Goal: Transaction & Acquisition: Book appointment/travel/reservation

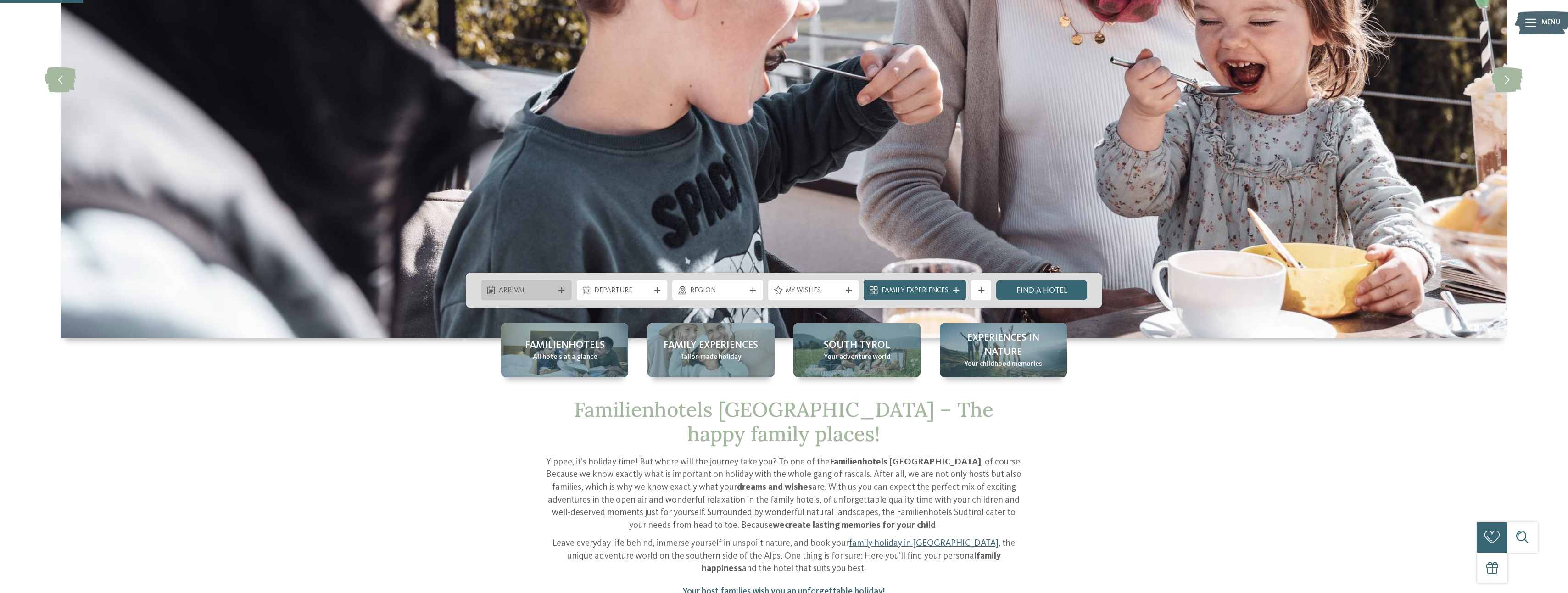
click at [534, 290] on span "Arrival" at bounding box center [526, 291] width 56 height 10
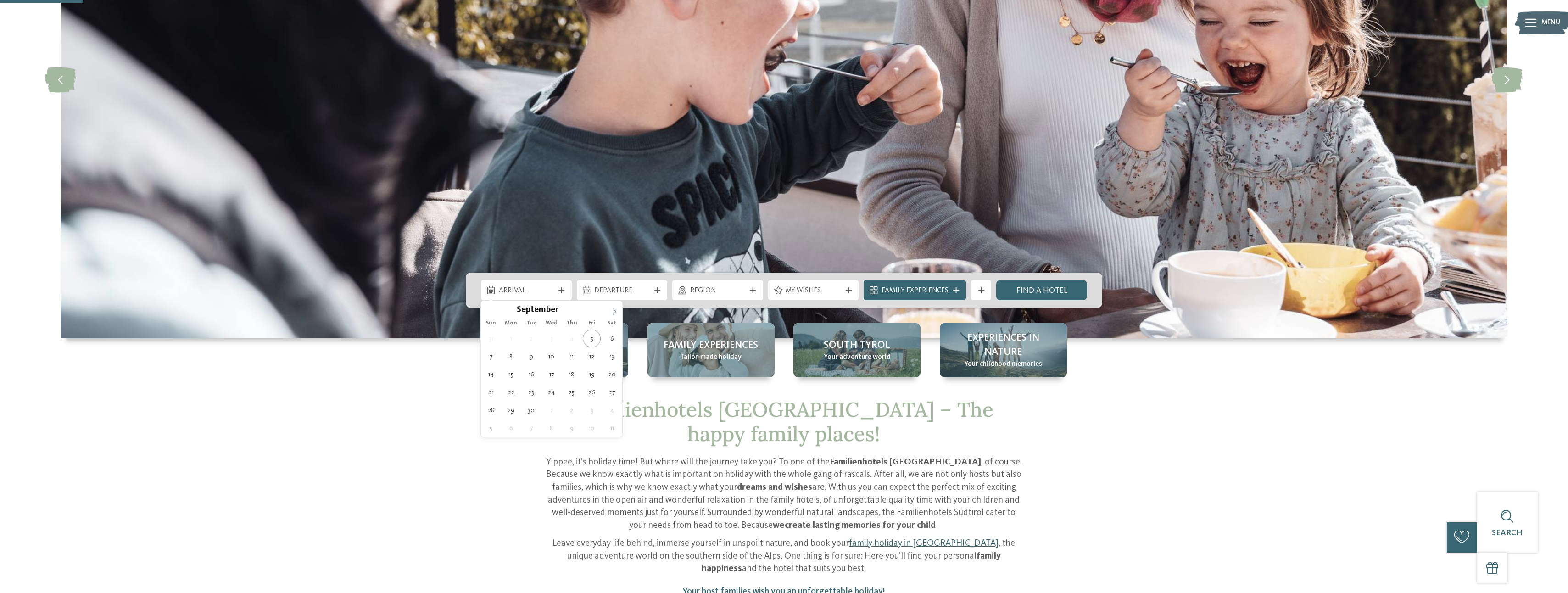
click at [615, 313] on icon at bounding box center [614, 311] width 7 height 7
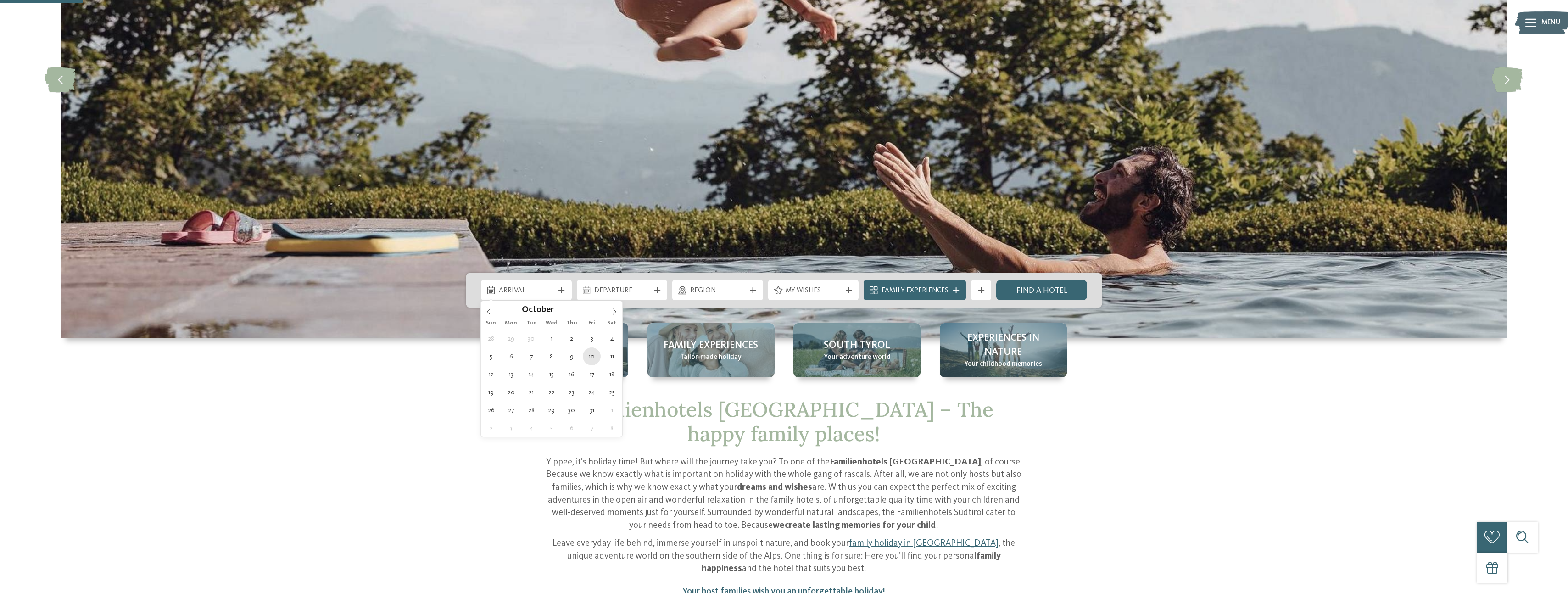
type div "10.10.2025"
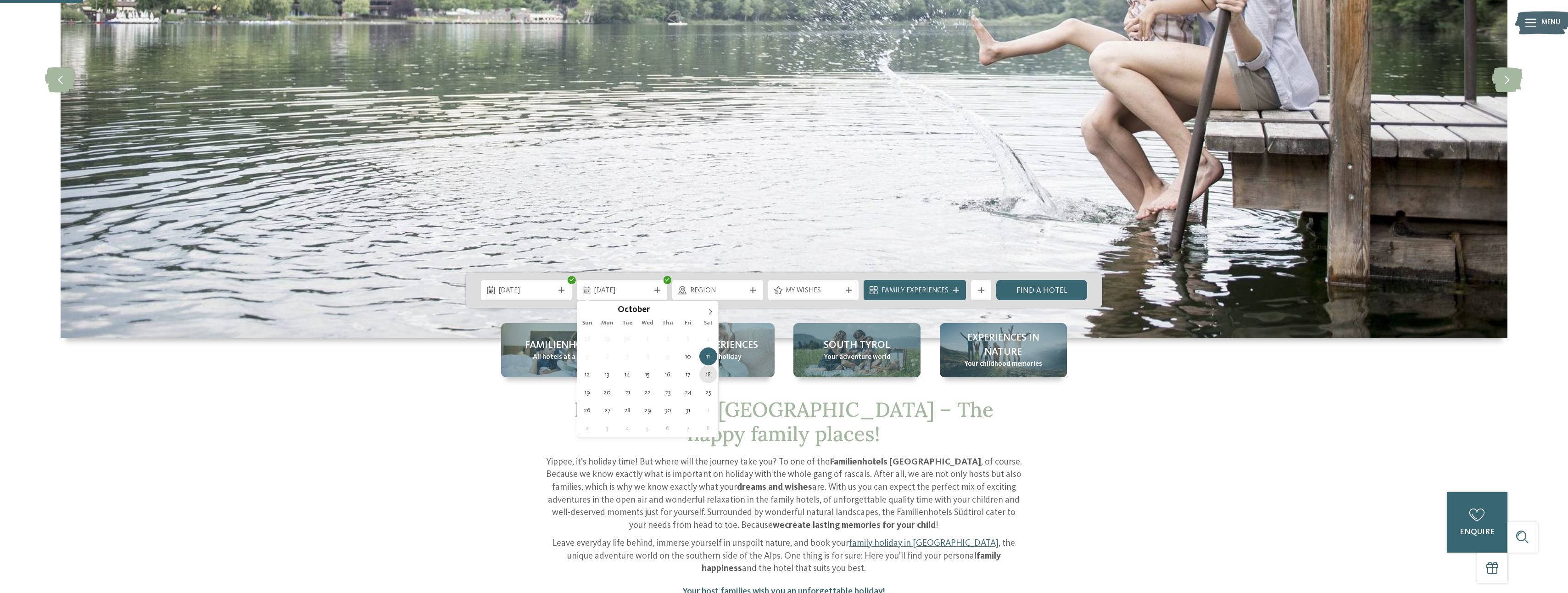
type div "18.10.2025"
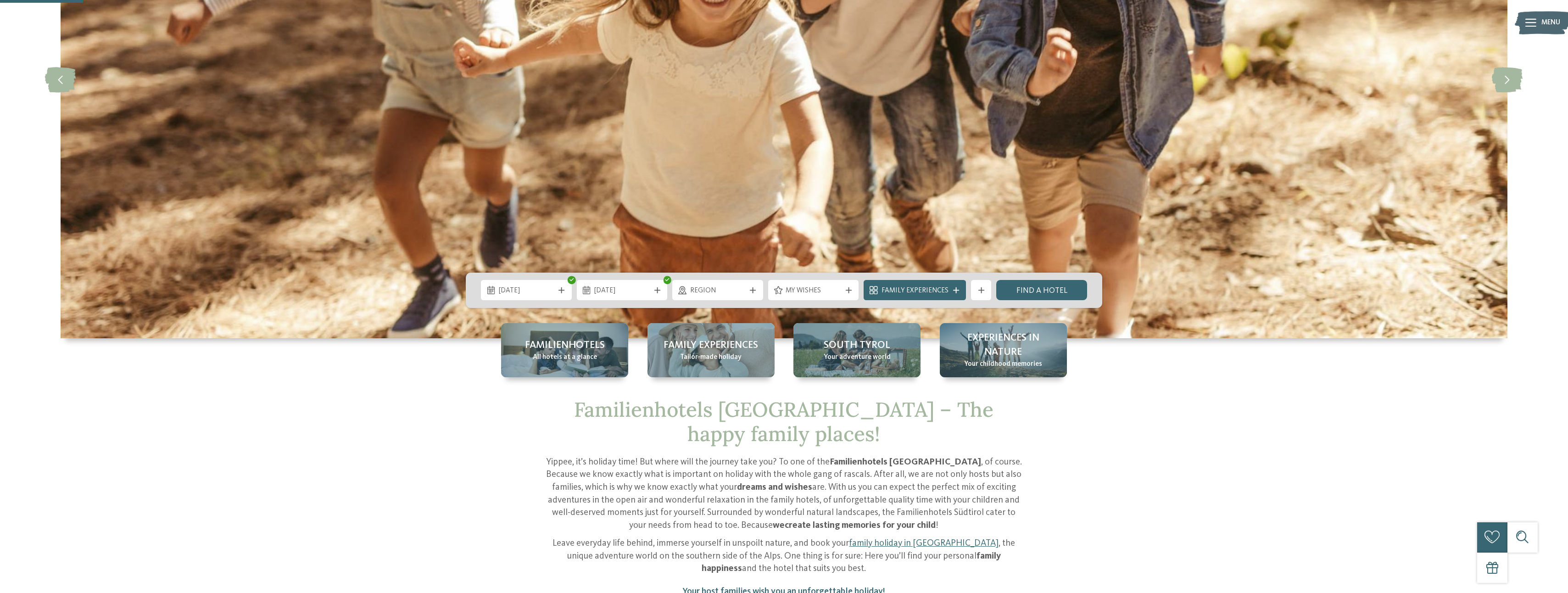
click at [820, 286] on span "My wishes" at bounding box center [813, 291] width 56 height 10
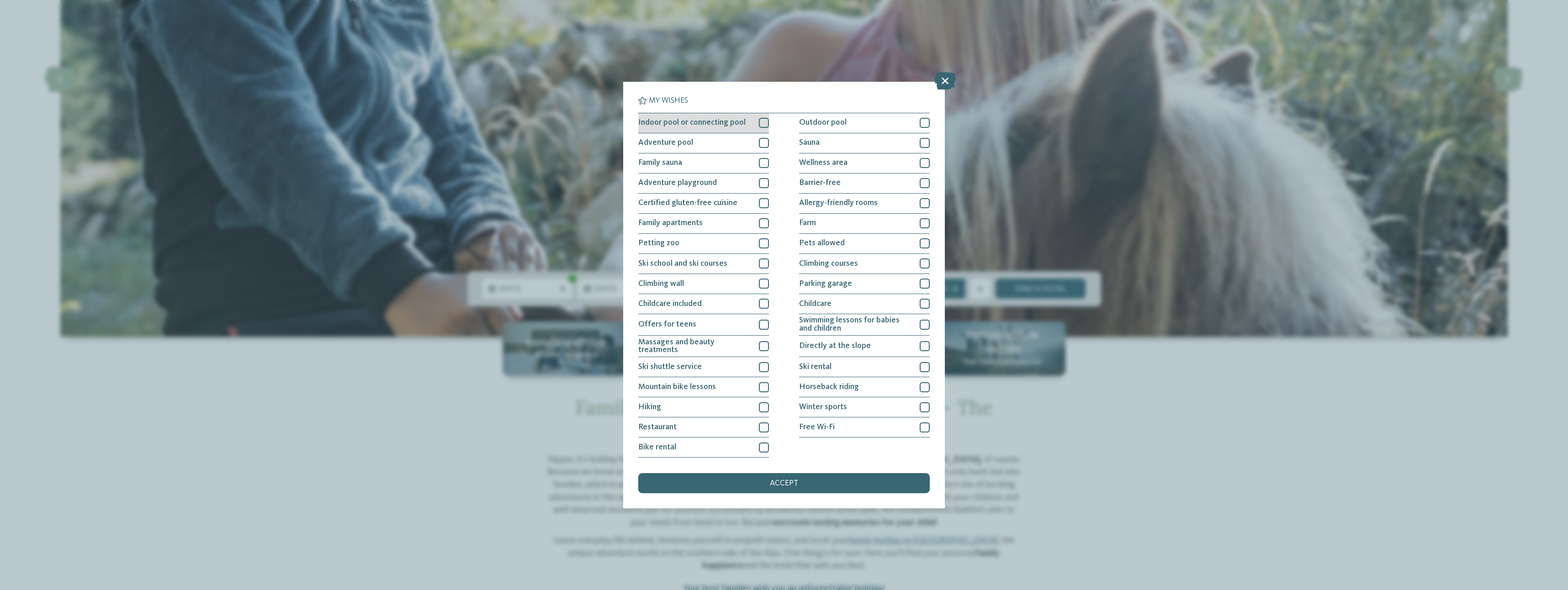
click at [765, 123] on div at bounding box center [764, 123] width 10 height 10
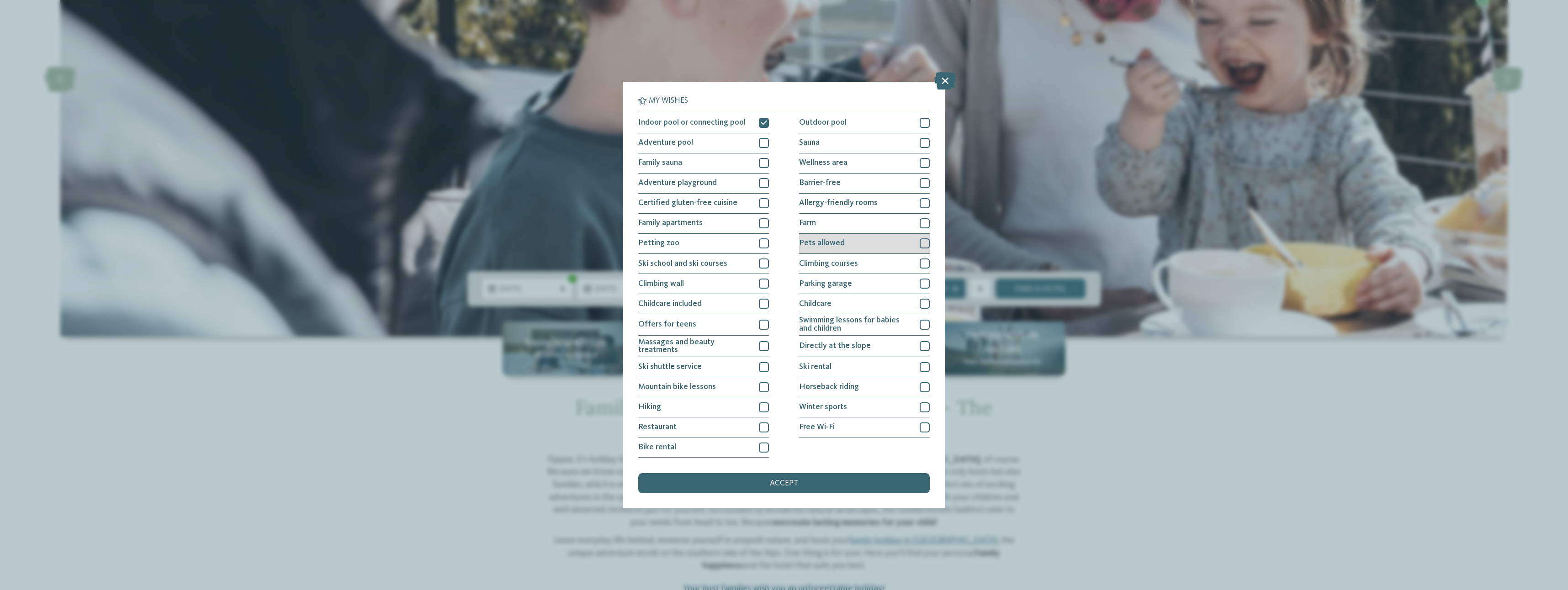
click at [924, 243] on div at bounding box center [925, 243] width 10 height 10
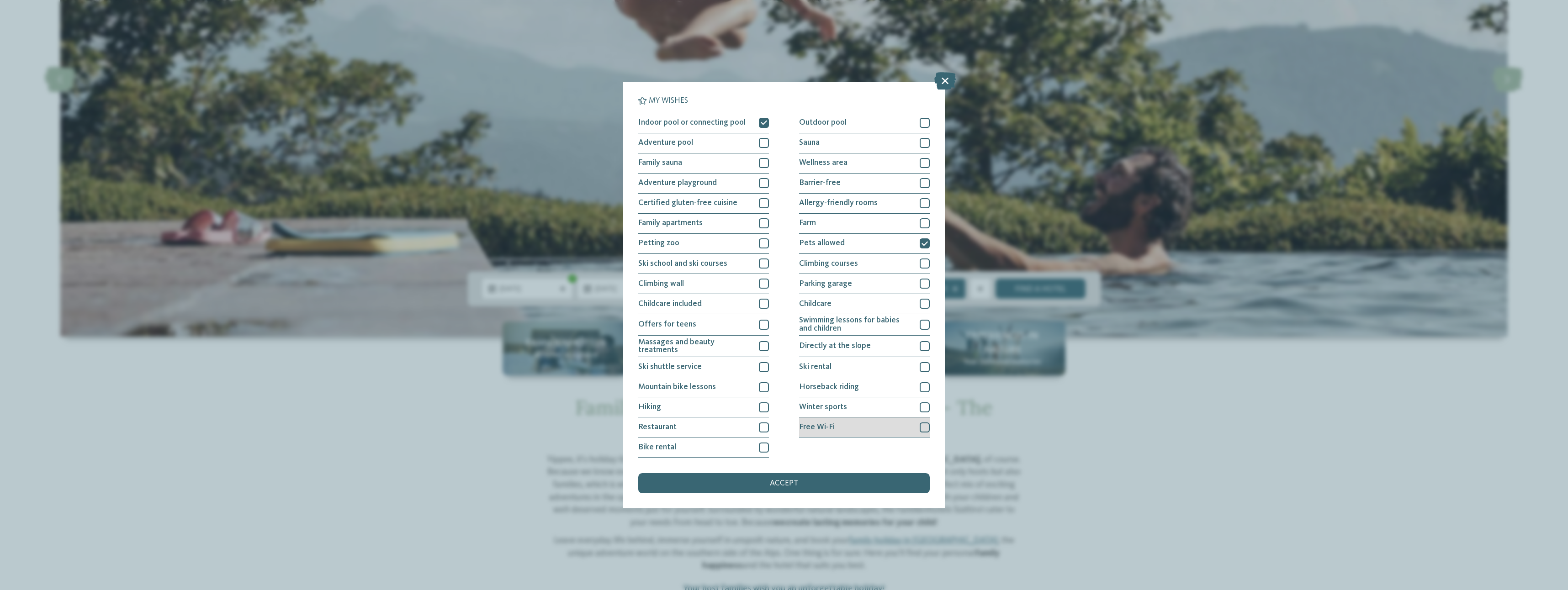
click at [926, 423] on div at bounding box center [925, 427] width 10 height 10
click at [766, 427] on div at bounding box center [764, 427] width 10 height 10
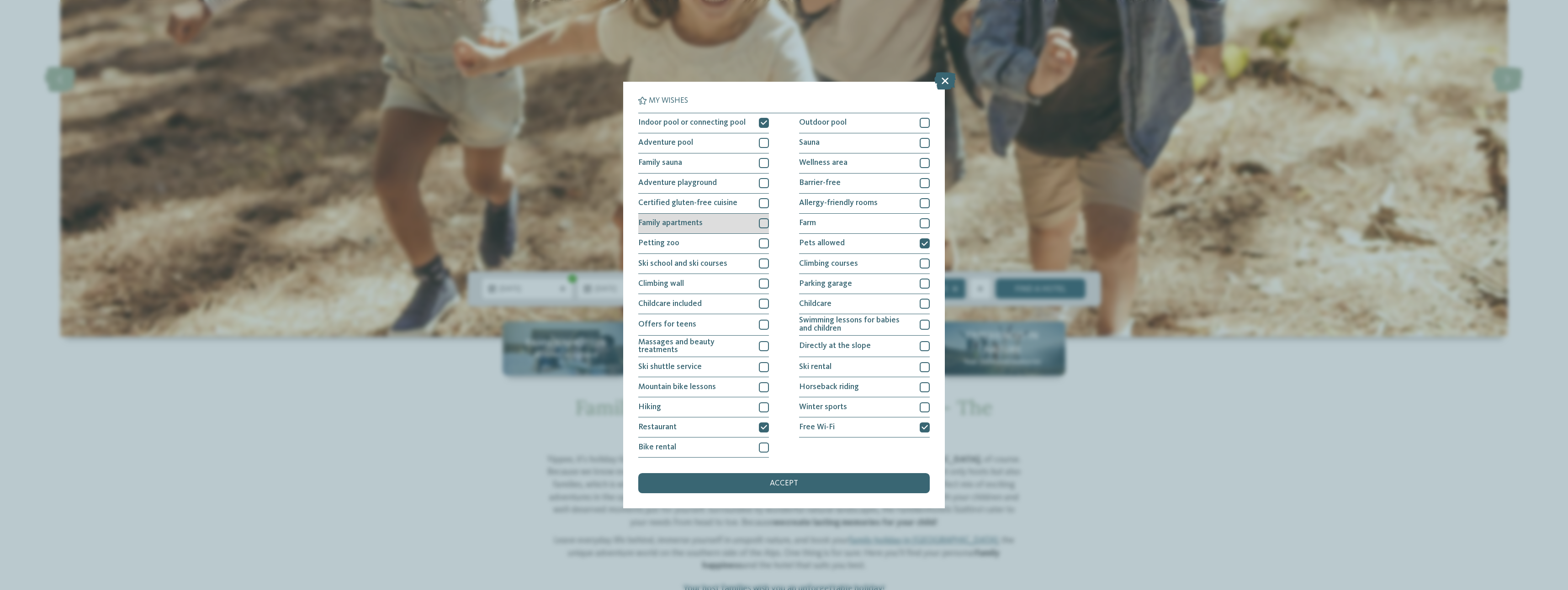
click at [761, 224] on div at bounding box center [764, 223] width 10 height 10
click at [763, 183] on div at bounding box center [764, 183] width 10 height 10
click at [777, 482] on span "accept" at bounding box center [784, 484] width 29 height 9
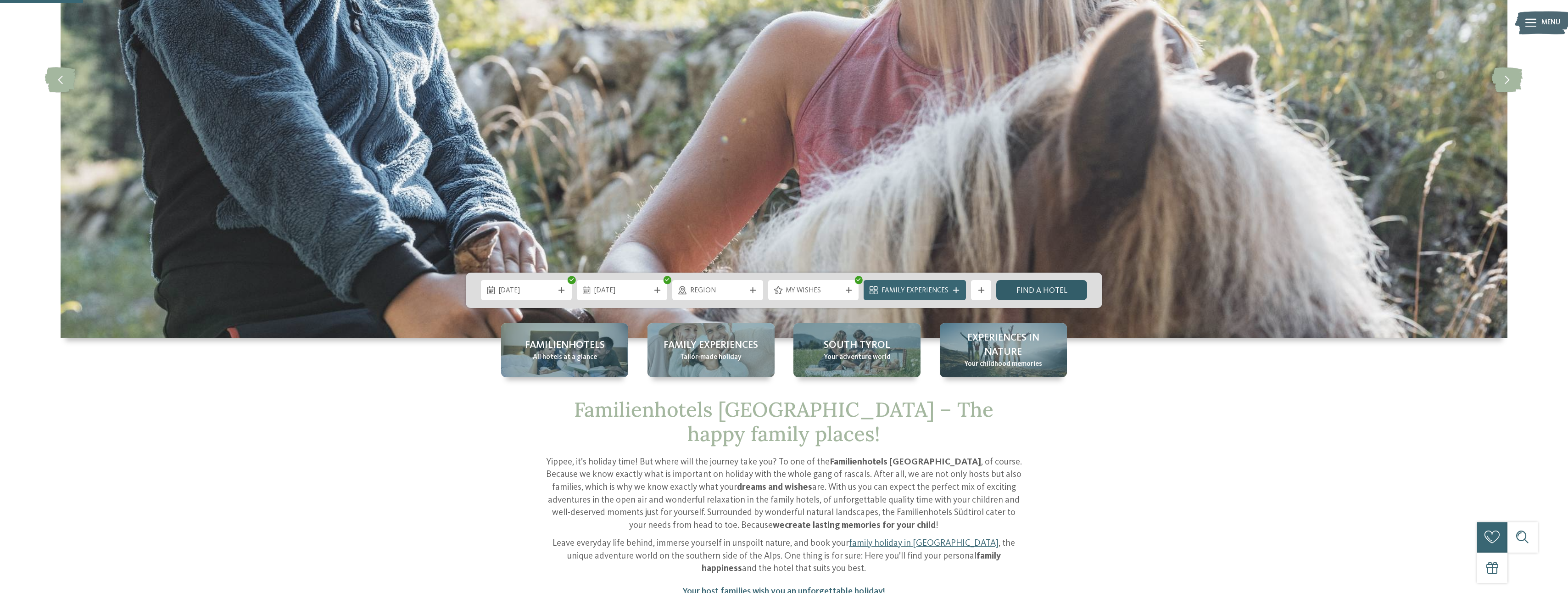
click at [1039, 288] on link "Find a hotel" at bounding box center [1042, 290] width 91 height 20
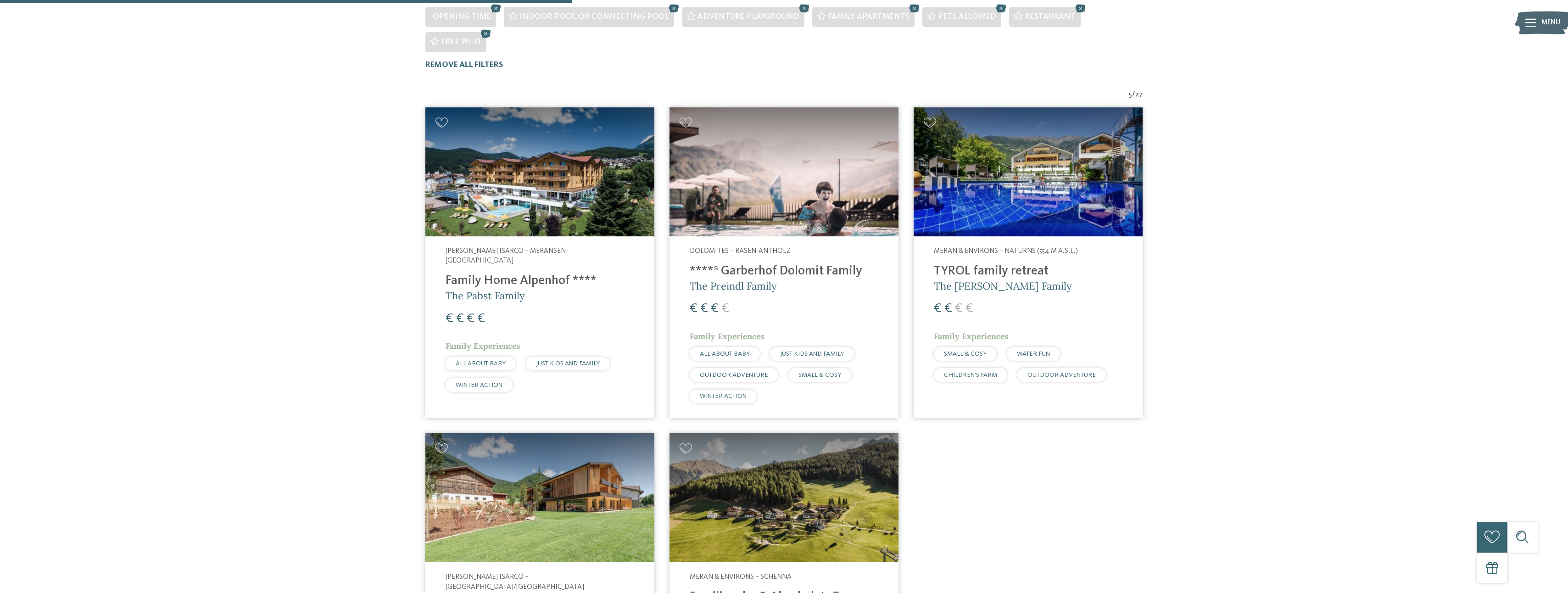
scroll to position [358, 0]
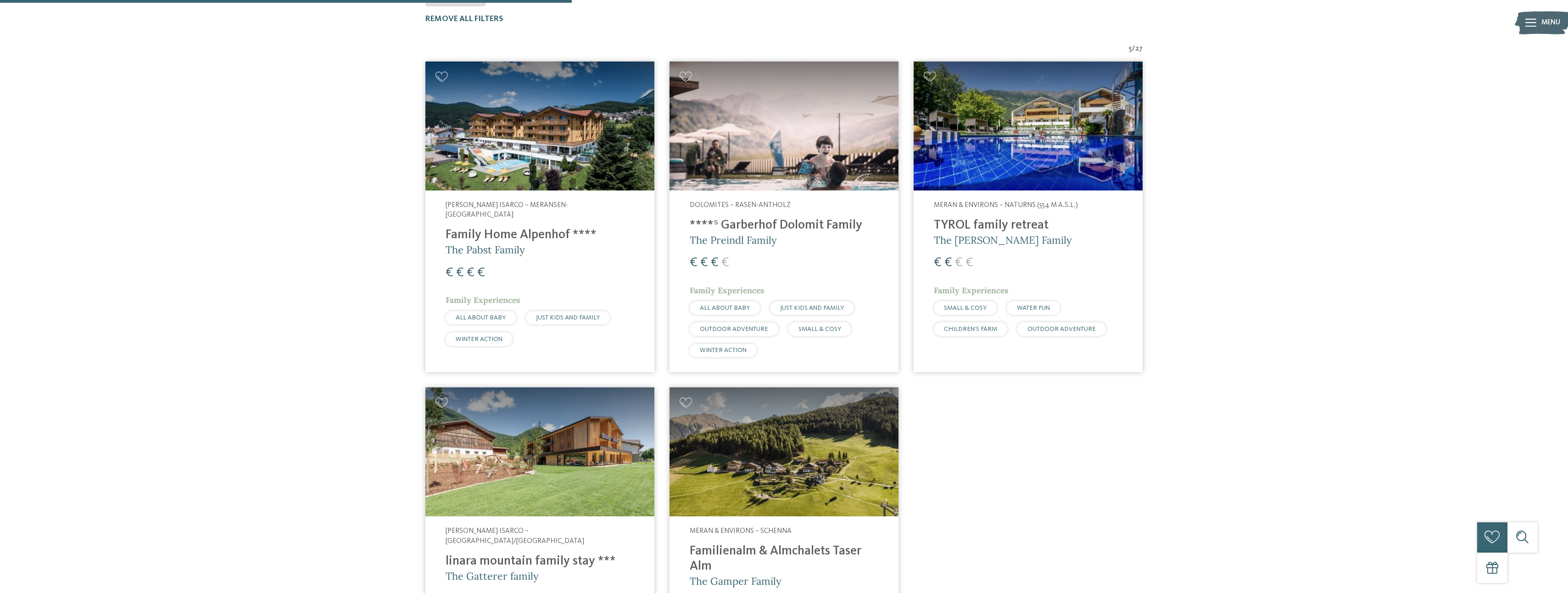
click at [518, 227] on h4 "Family Home Alpenhof ****" at bounding box center [540, 235] width 188 height 15
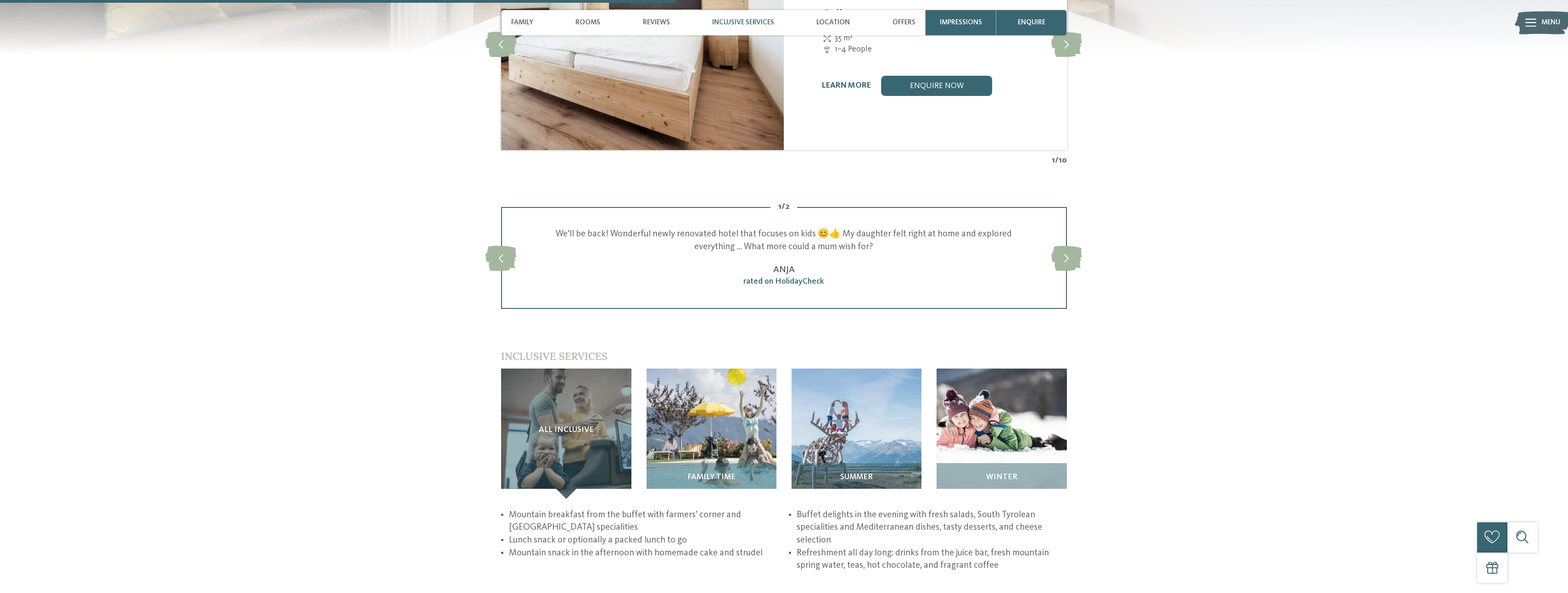
scroll to position [1331, 0]
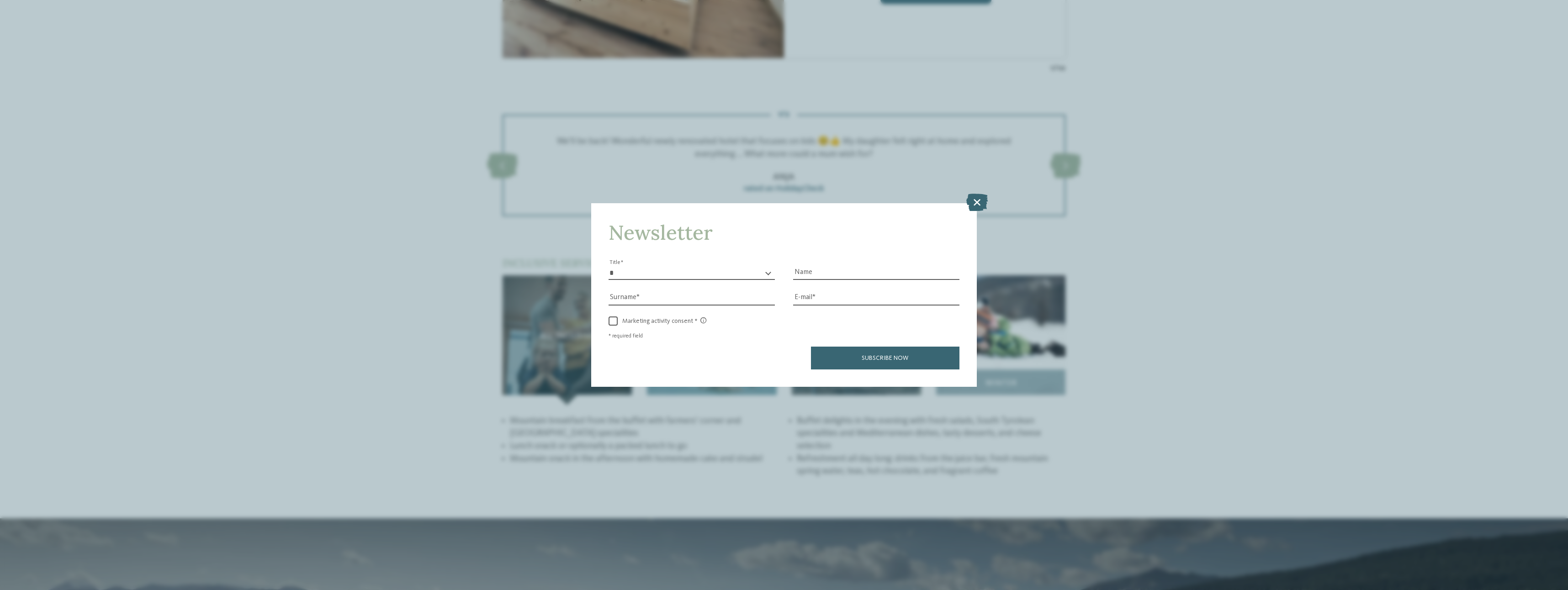
click at [977, 195] on icon at bounding box center [976, 202] width 21 height 18
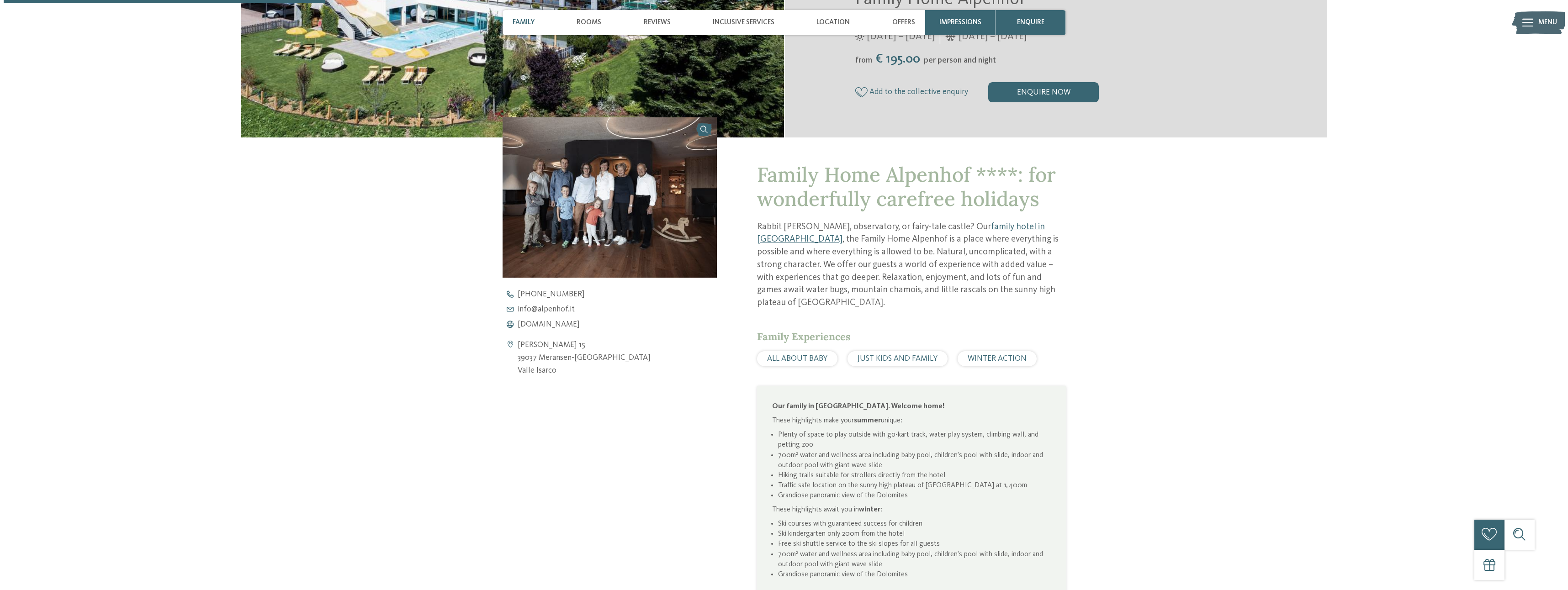
scroll to position [594, 0]
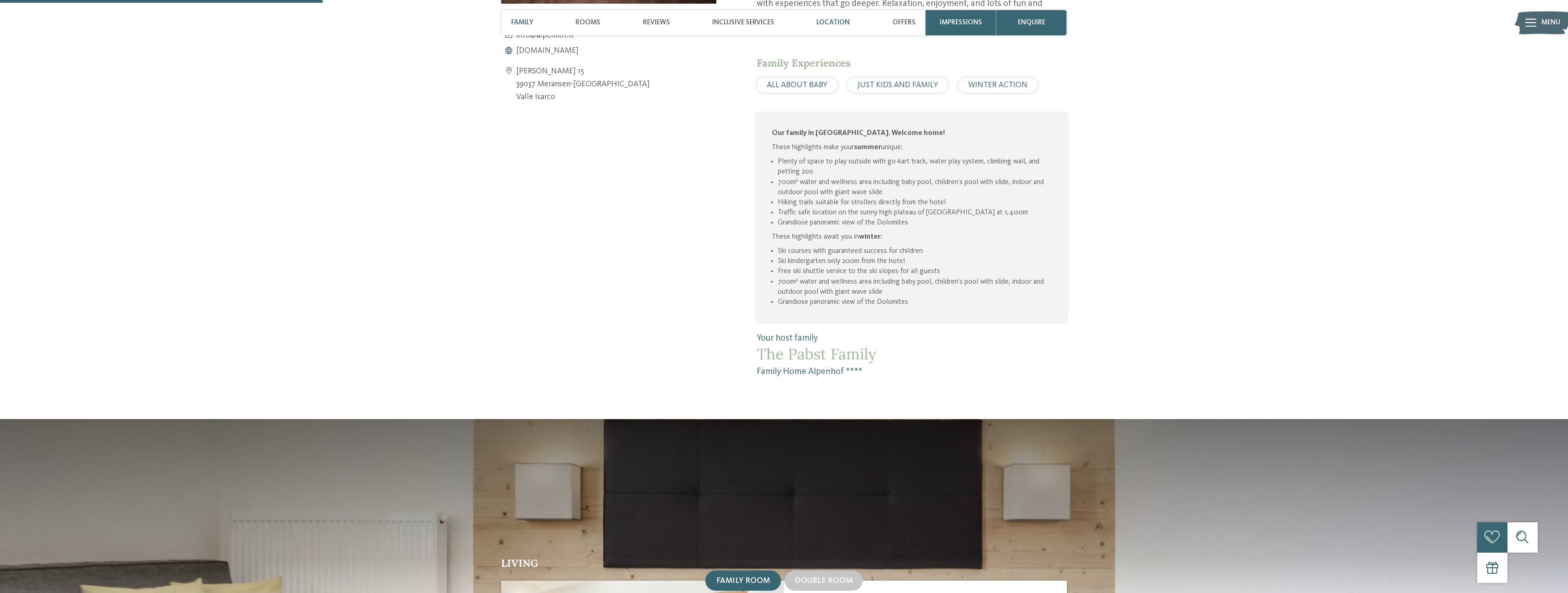
click at [828, 18] on span "Location" at bounding box center [833, 23] width 34 height 9
click at [965, 20] on span "Impressions" at bounding box center [960, 23] width 42 height 9
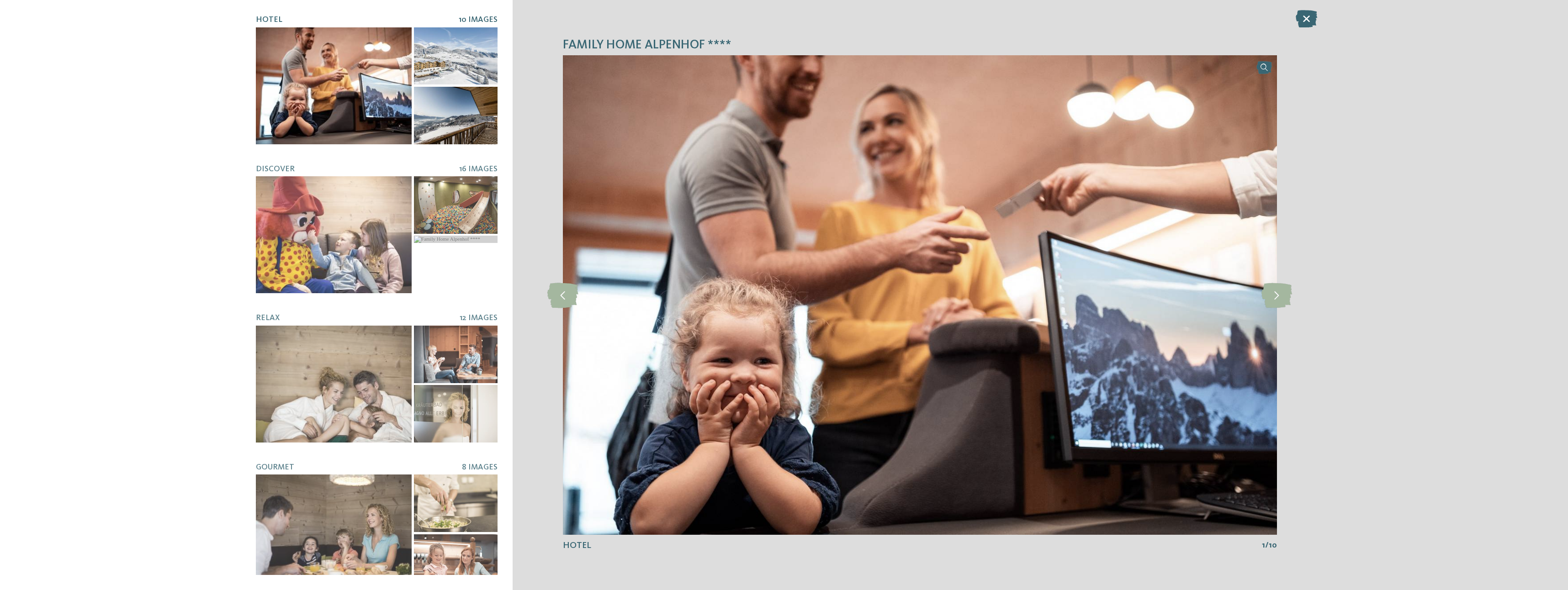
click at [327, 74] on div at bounding box center [334, 86] width 156 height 117
click at [1266, 290] on icon at bounding box center [1276, 294] width 30 height 25
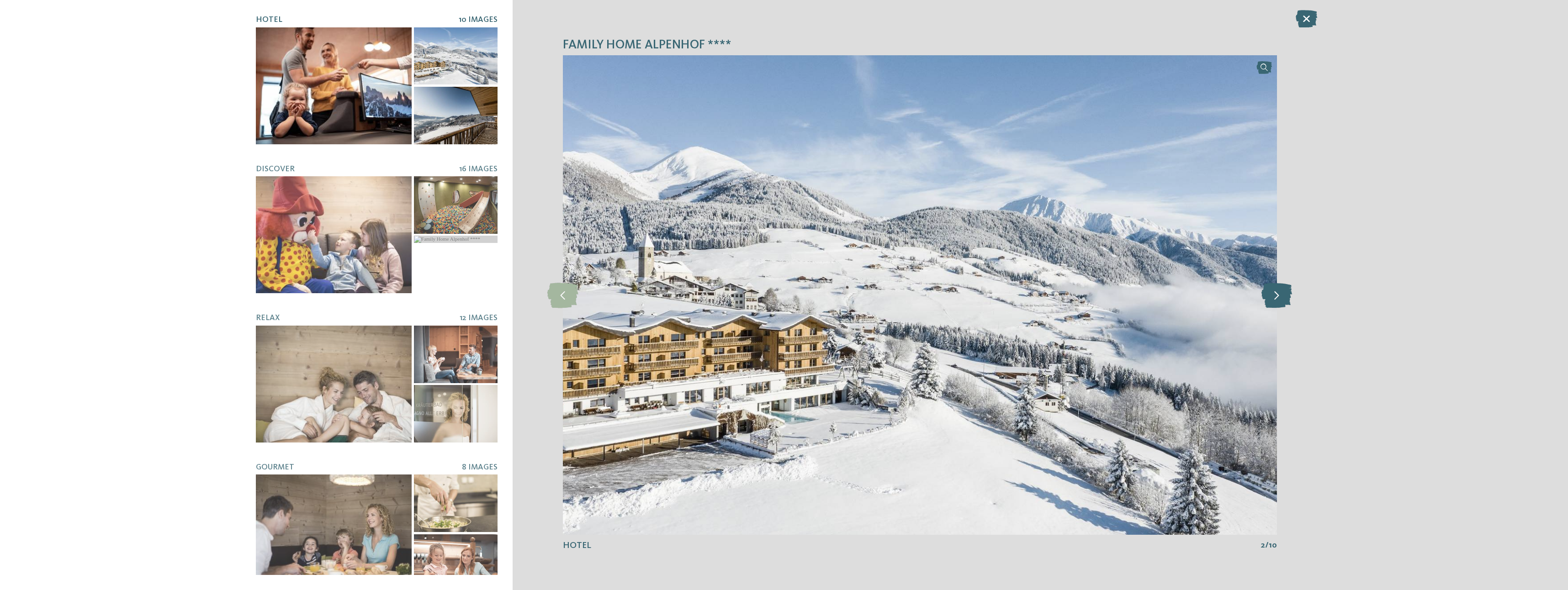
click at [1273, 291] on icon at bounding box center [1276, 294] width 30 height 25
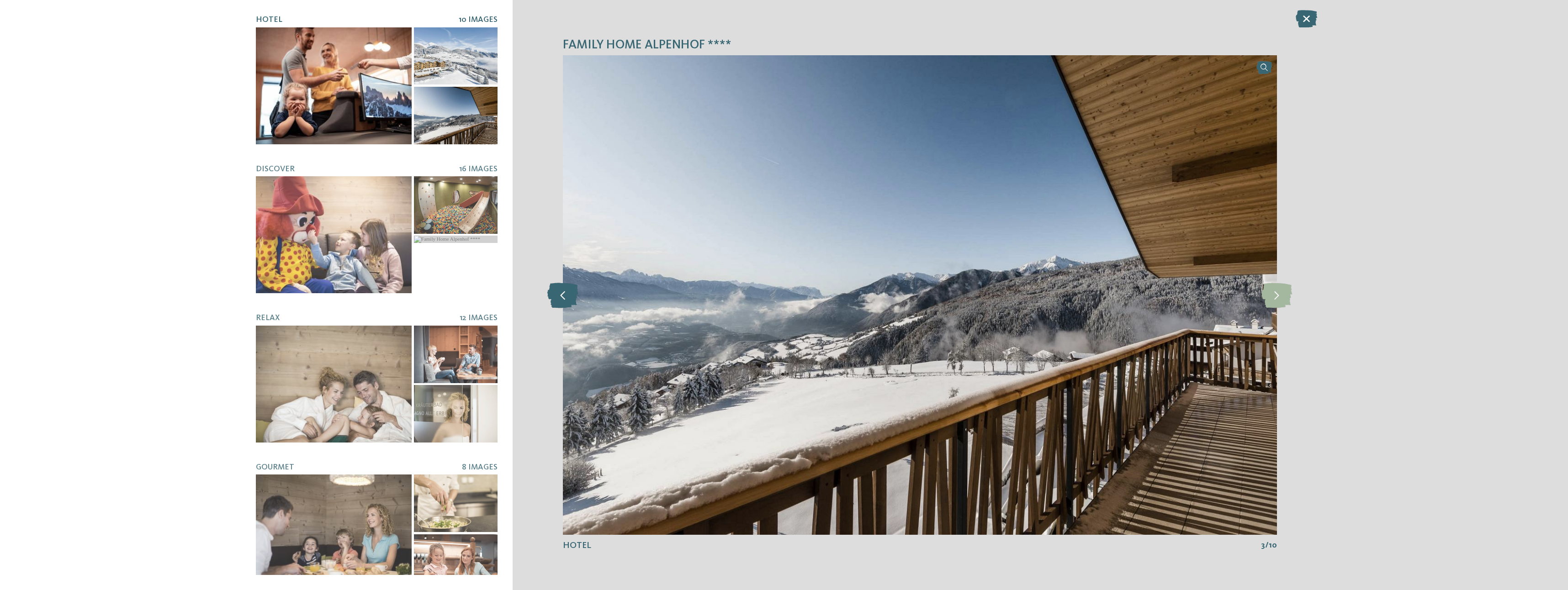
click at [567, 297] on icon at bounding box center [562, 294] width 31 height 25
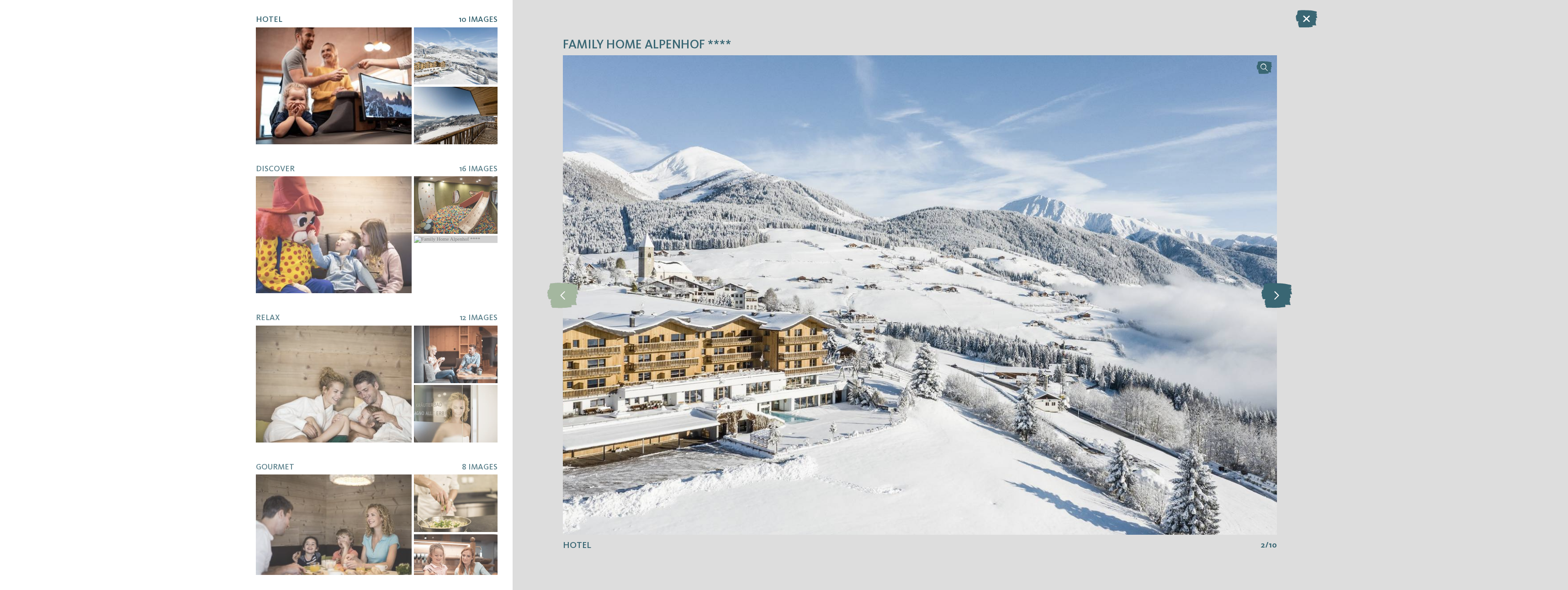
click at [1274, 298] on icon at bounding box center [1276, 294] width 30 height 25
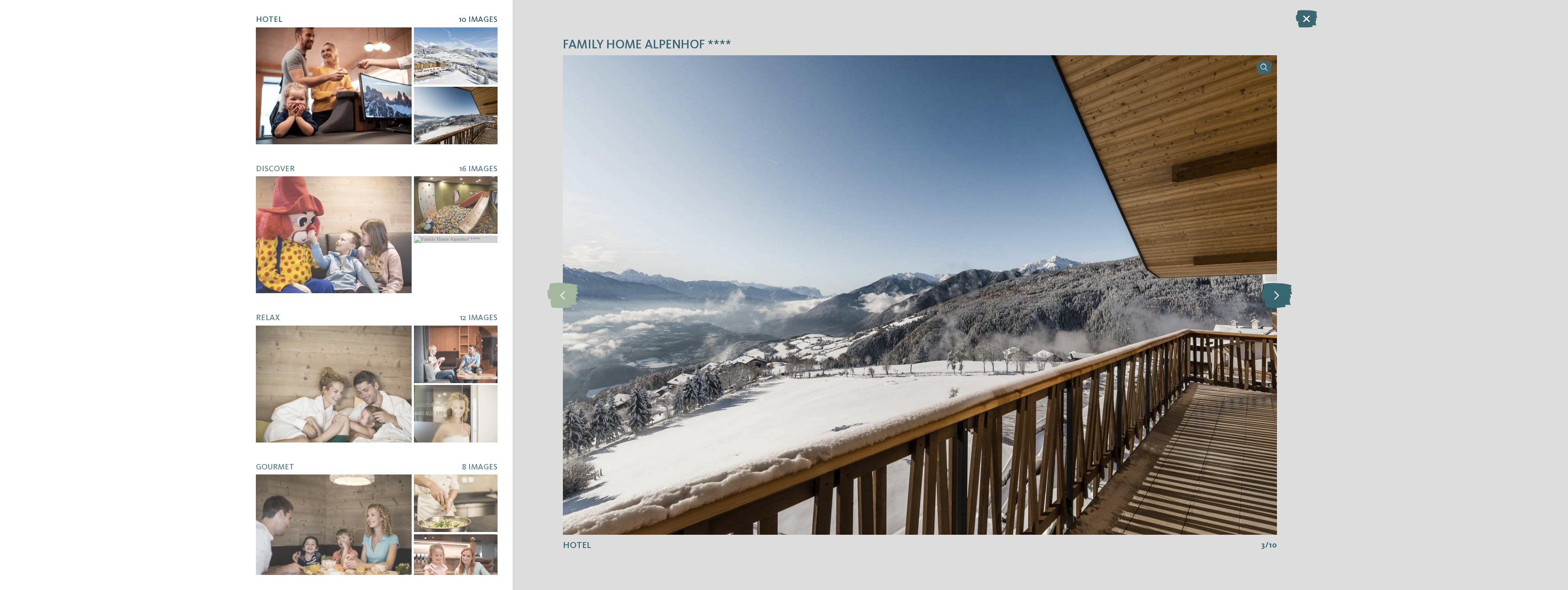
click at [1274, 298] on icon at bounding box center [1276, 294] width 30 height 25
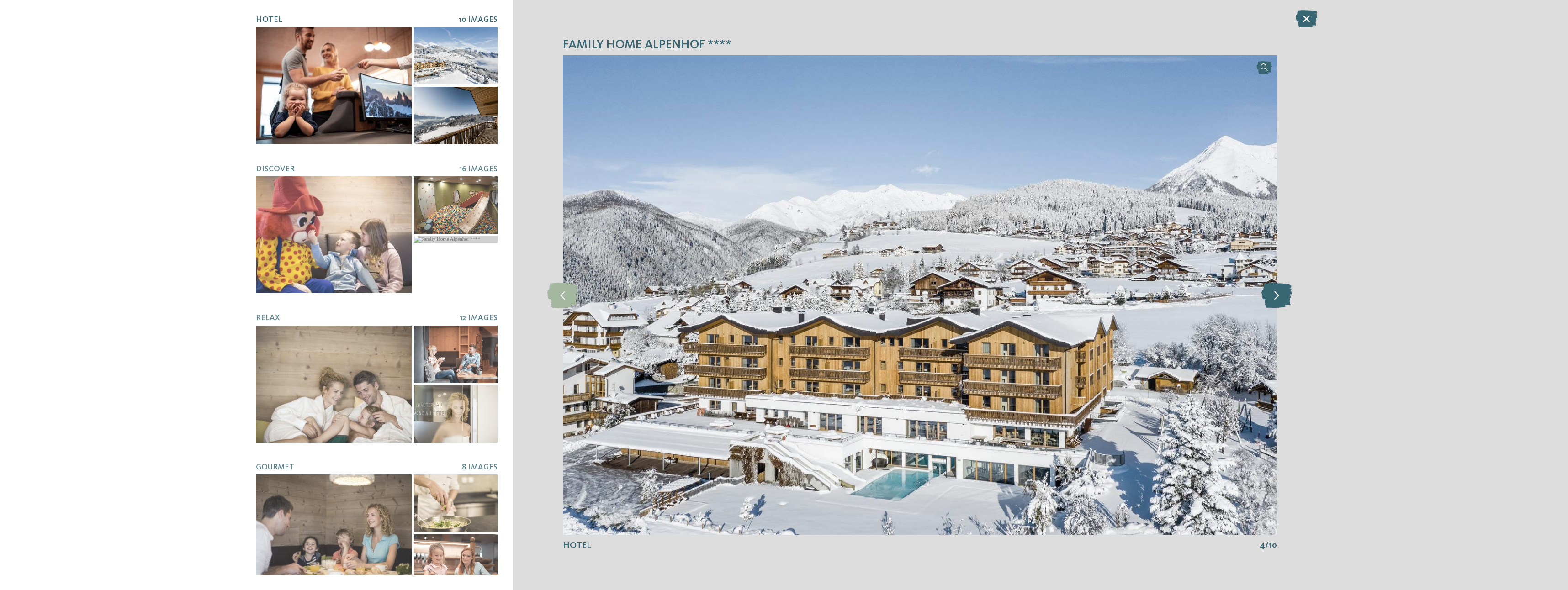
click at [1274, 298] on icon at bounding box center [1276, 294] width 30 height 25
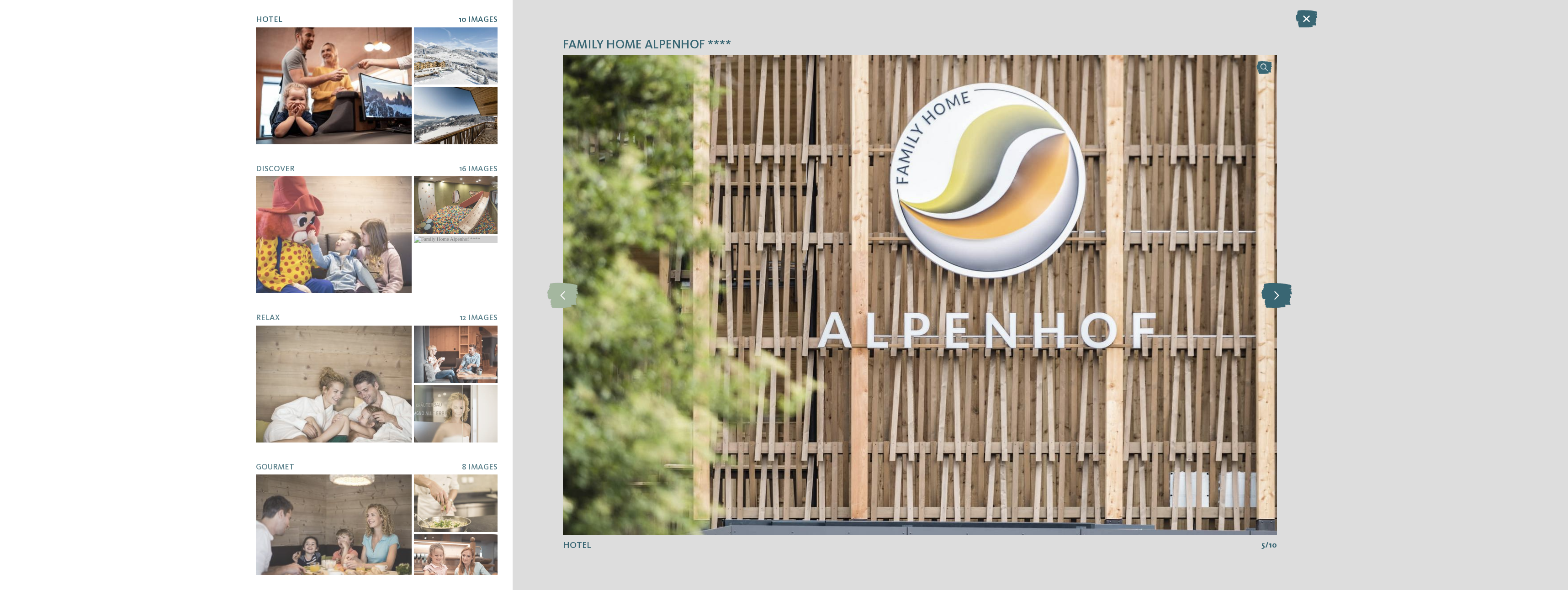
click at [1274, 298] on icon at bounding box center [1276, 294] width 30 height 25
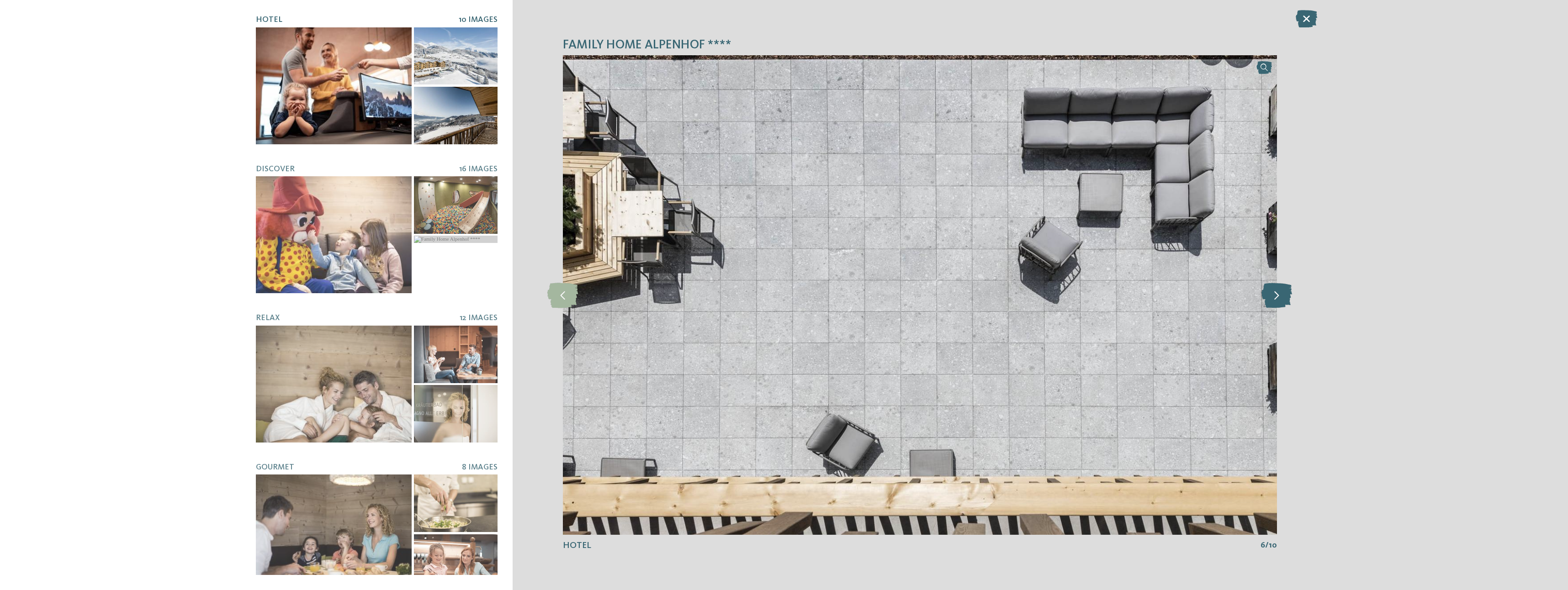
click at [1274, 297] on icon at bounding box center [1276, 294] width 30 height 25
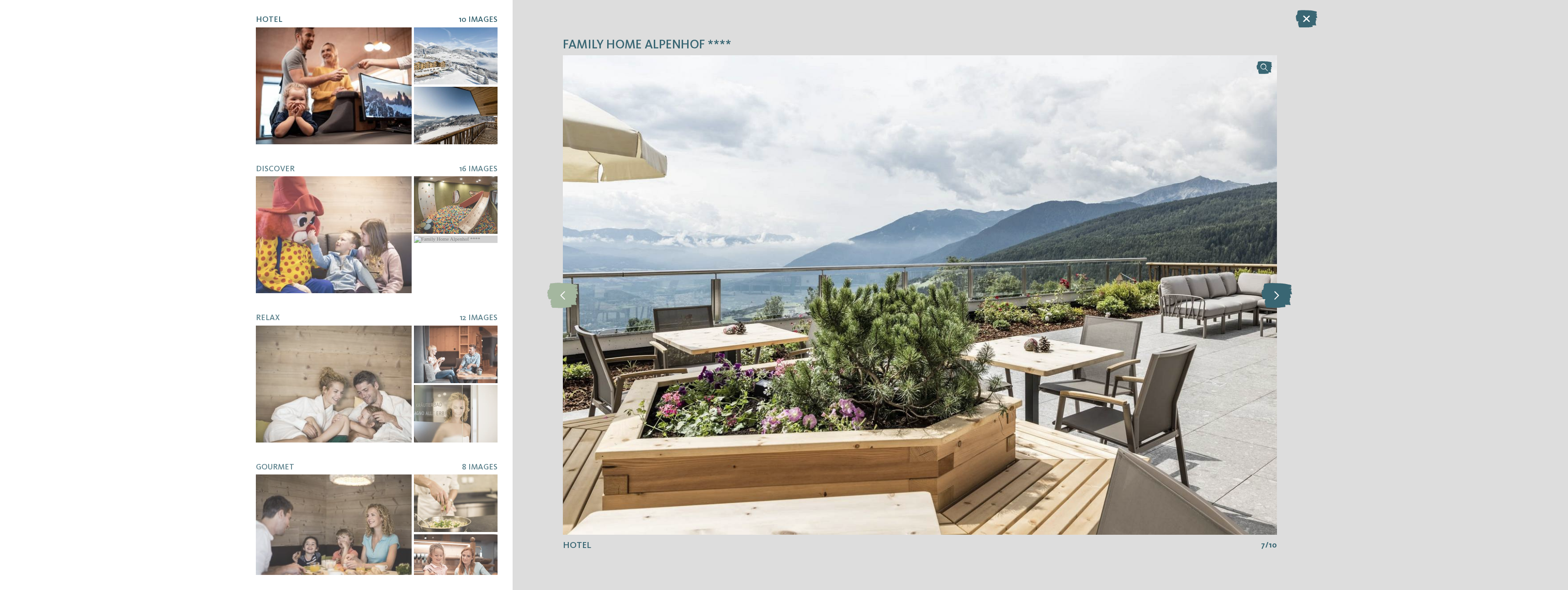
click at [1274, 297] on icon at bounding box center [1276, 294] width 30 height 25
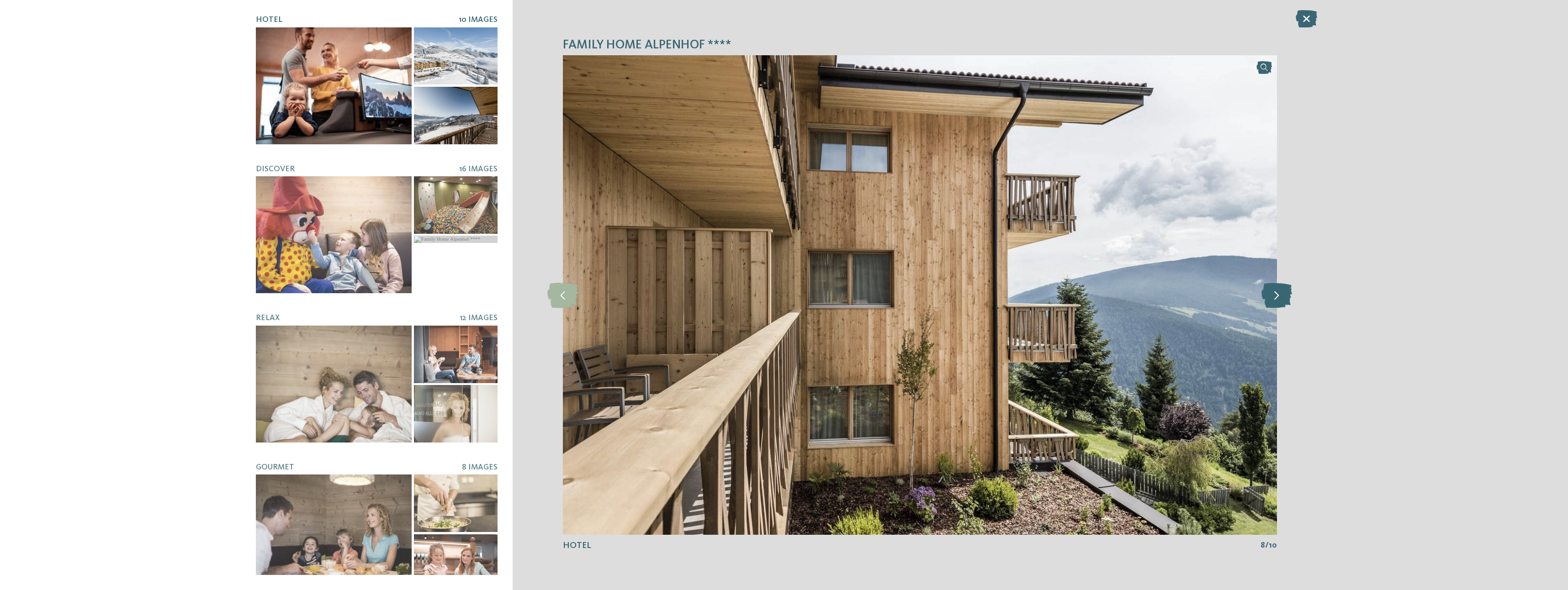
click at [1274, 297] on icon at bounding box center [1276, 294] width 30 height 25
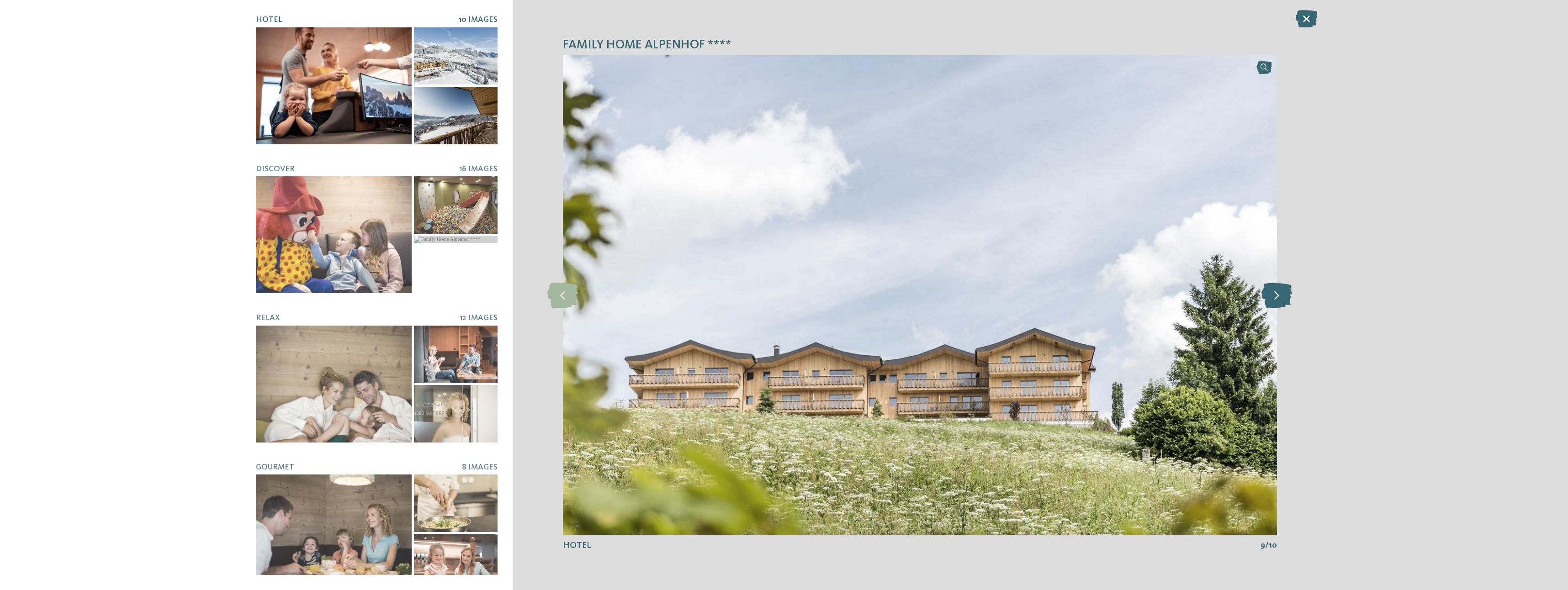
click at [1274, 297] on icon at bounding box center [1276, 294] width 30 height 25
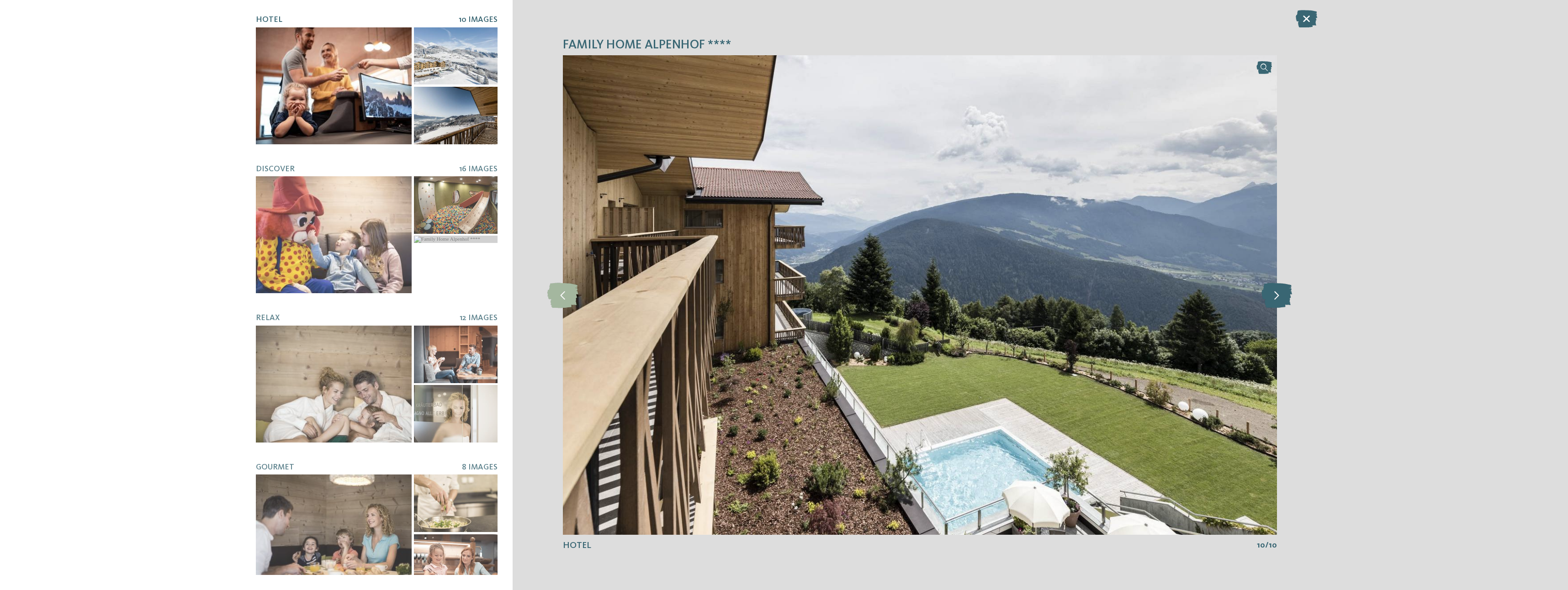
click at [1274, 297] on icon at bounding box center [1276, 294] width 30 height 25
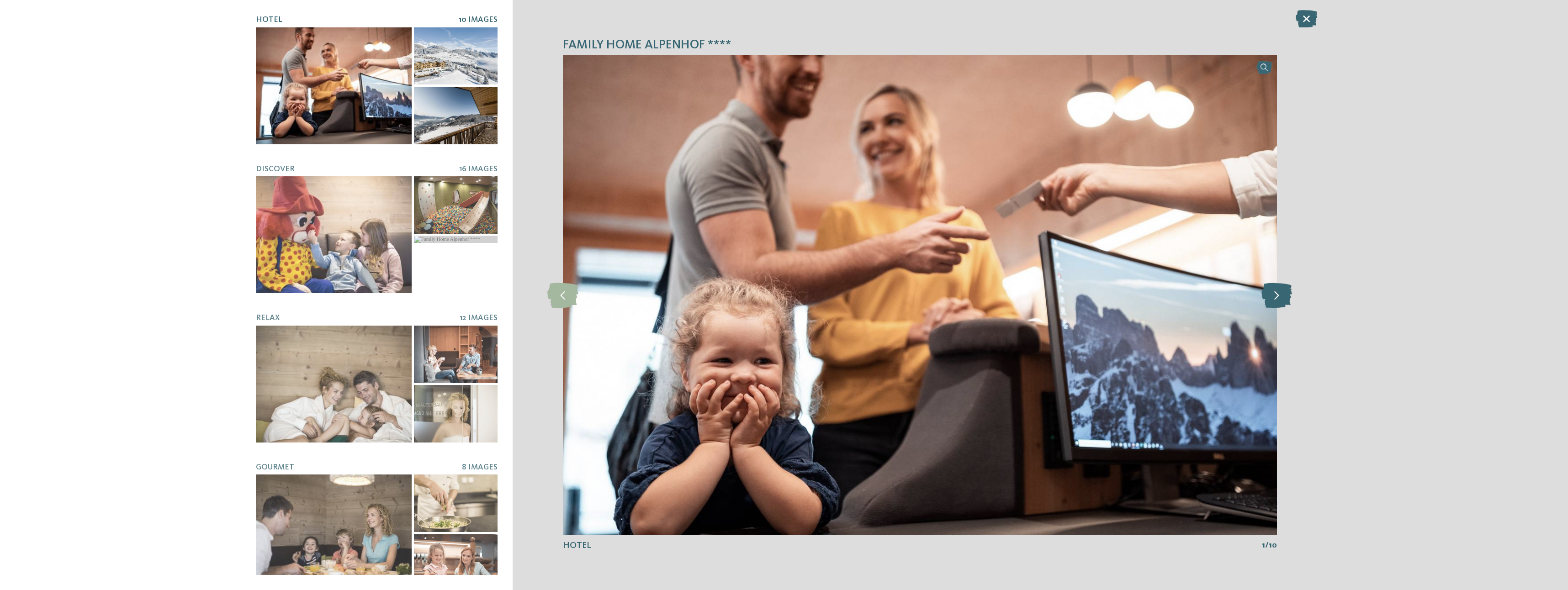
click at [1274, 297] on icon at bounding box center [1276, 294] width 30 height 25
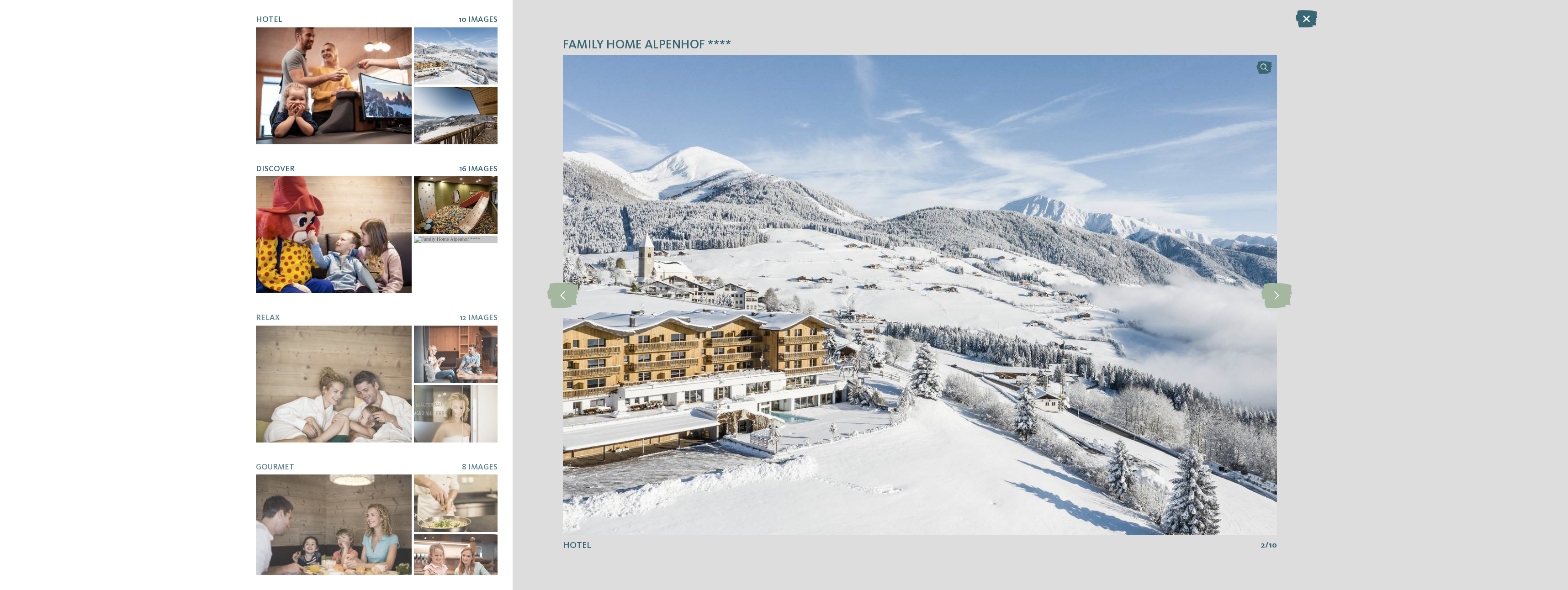
click at [366, 229] on div at bounding box center [334, 235] width 156 height 117
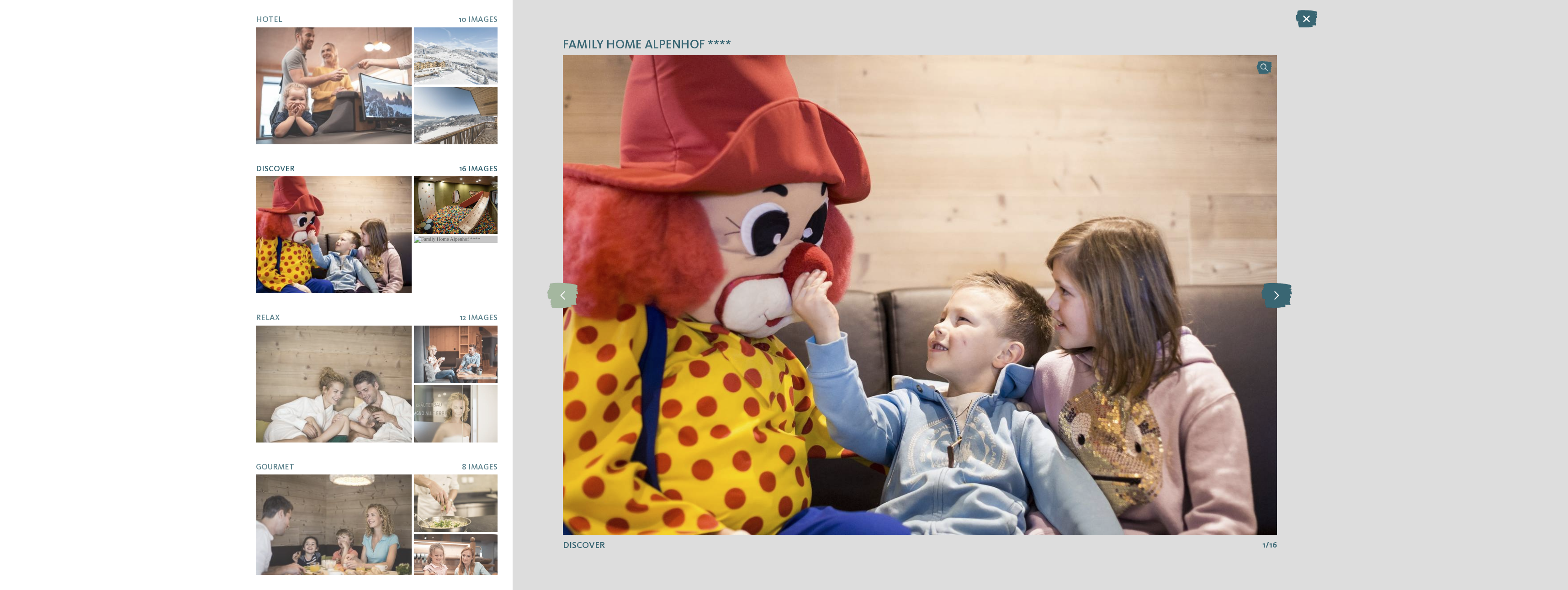
click at [1267, 294] on icon at bounding box center [1276, 294] width 30 height 25
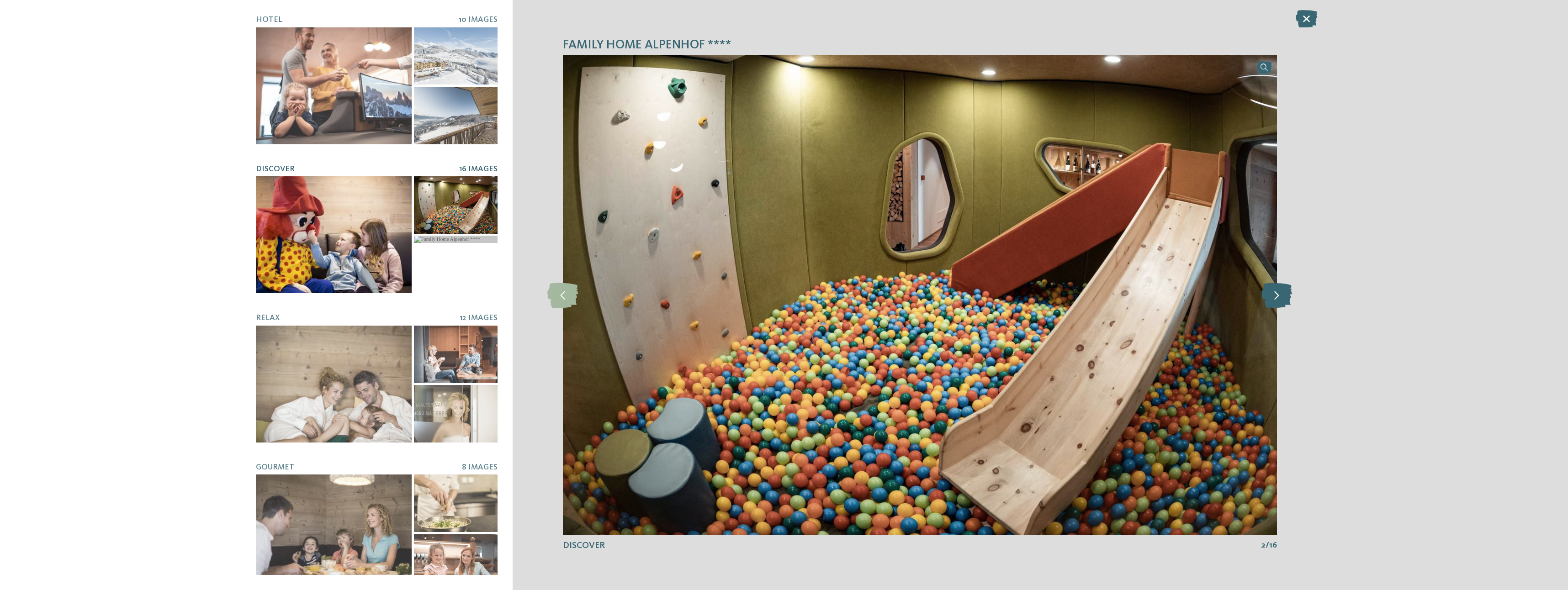
click at [1269, 294] on icon at bounding box center [1276, 294] width 30 height 25
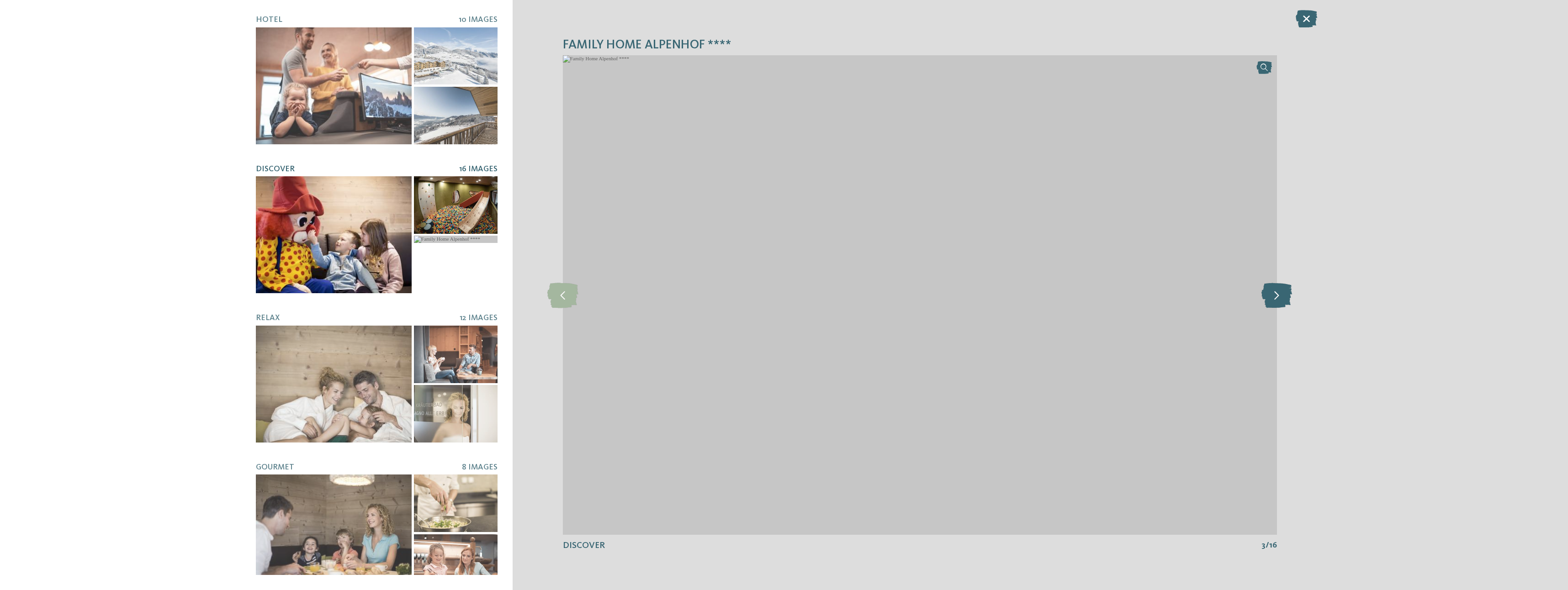
click at [1279, 294] on icon at bounding box center [1276, 294] width 30 height 25
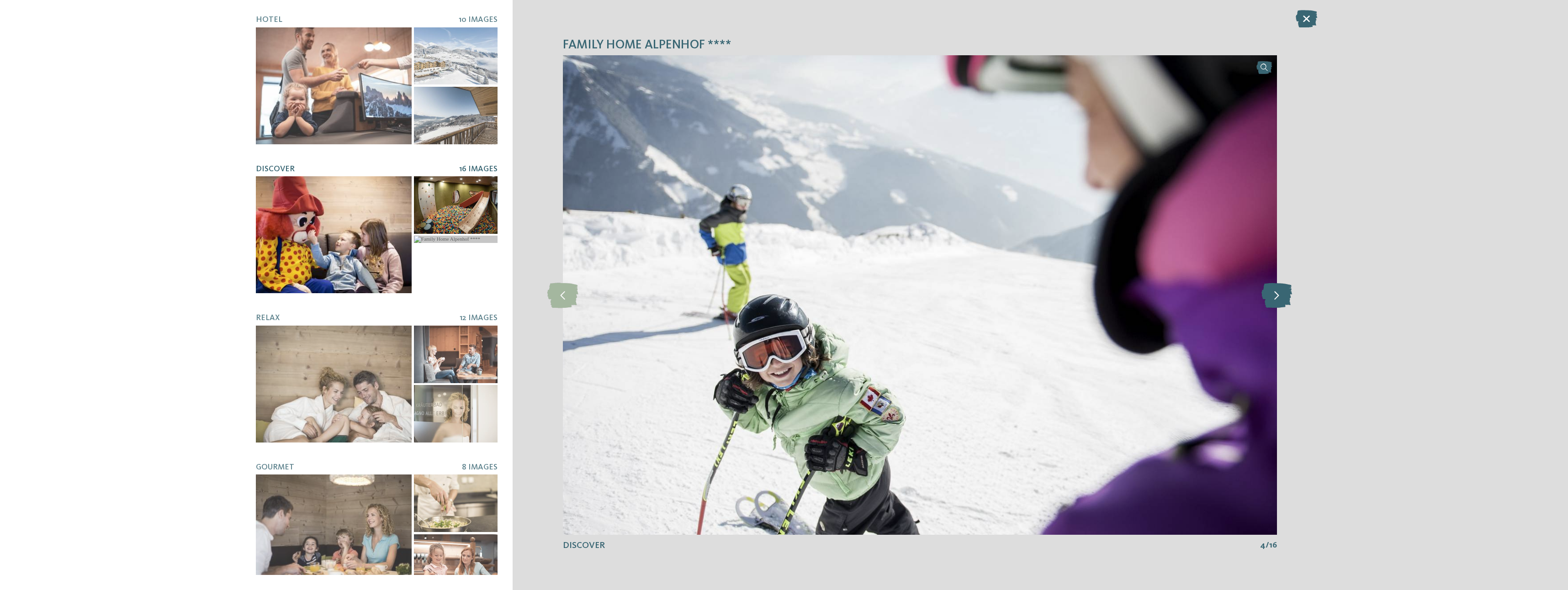
click at [1280, 294] on icon at bounding box center [1276, 294] width 30 height 25
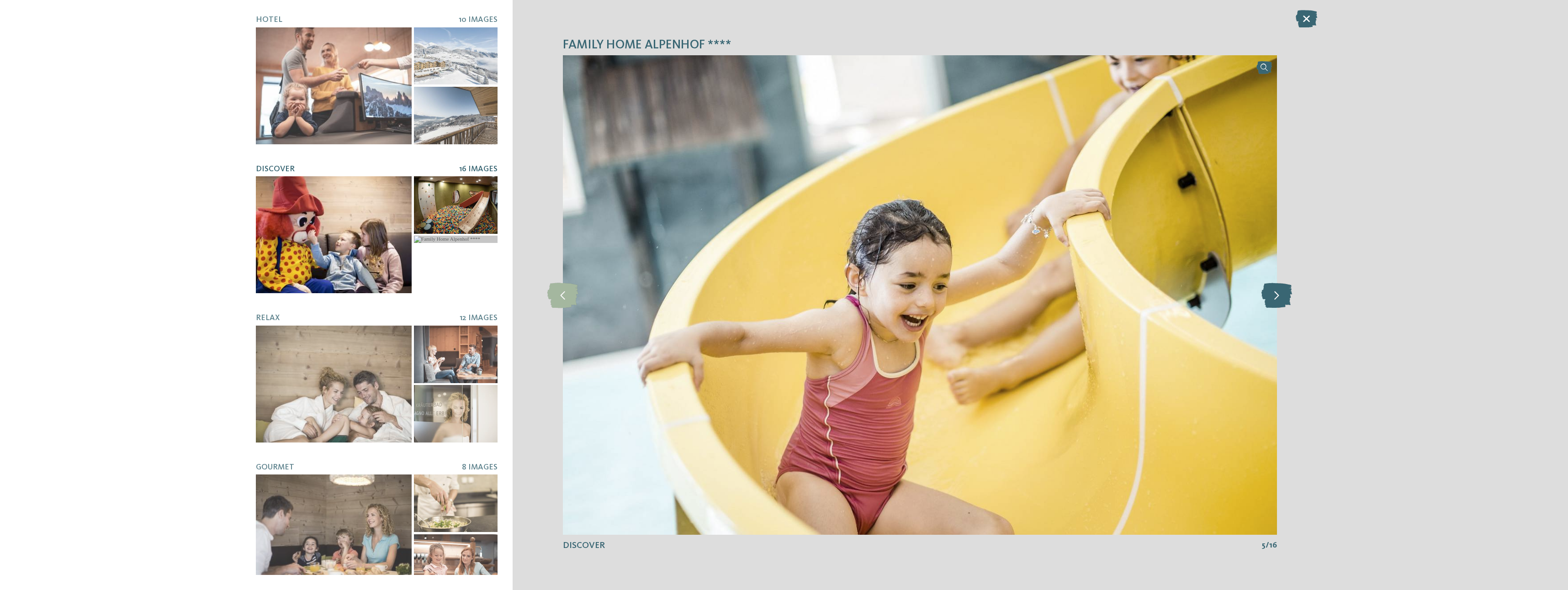
click at [1280, 294] on icon at bounding box center [1276, 294] width 30 height 25
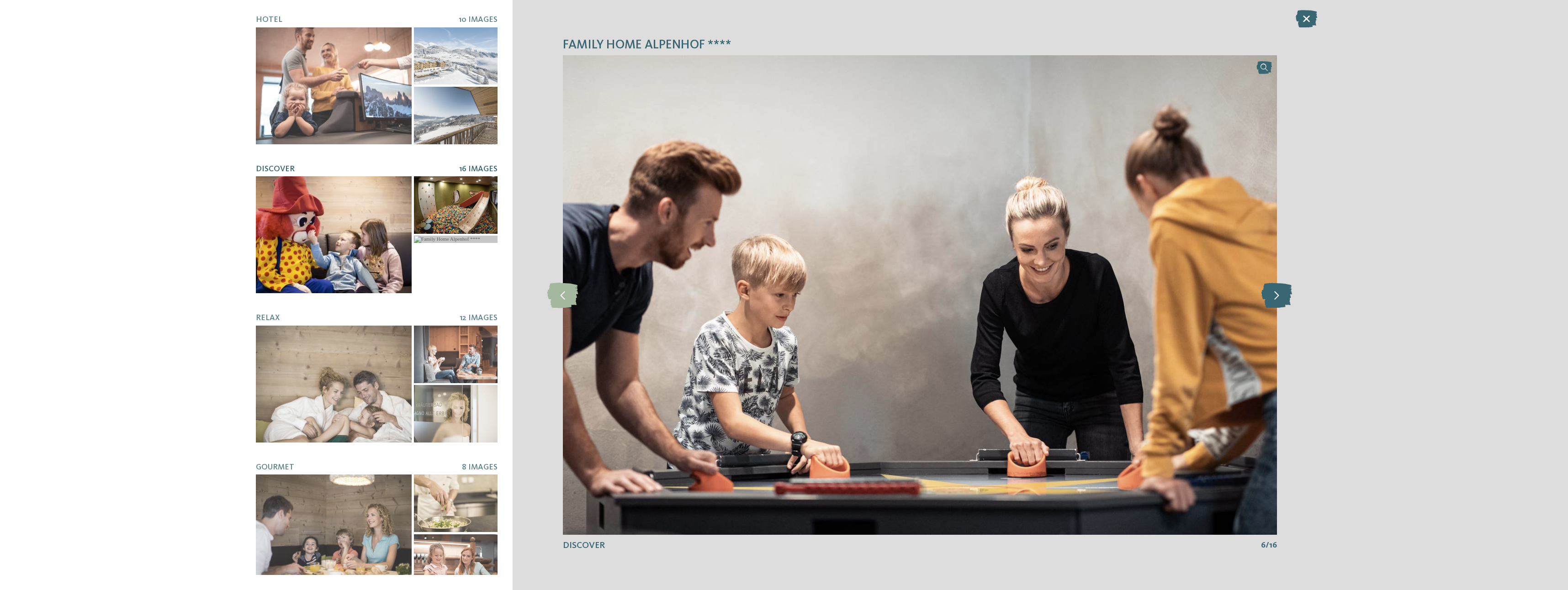
click at [1280, 294] on icon at bounding box center [1276, 294] width 30 height 25
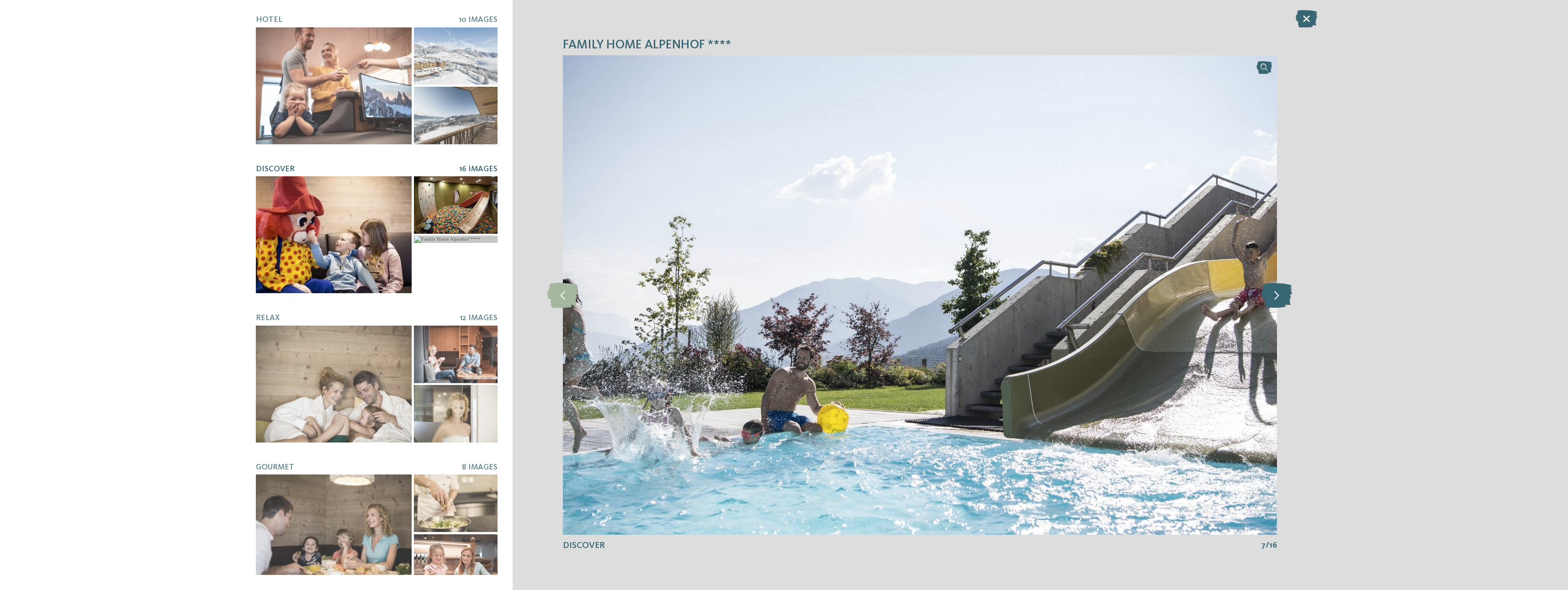
click at [1280, 294] on icon at bounding box center [1276, 294] width 30 height 25
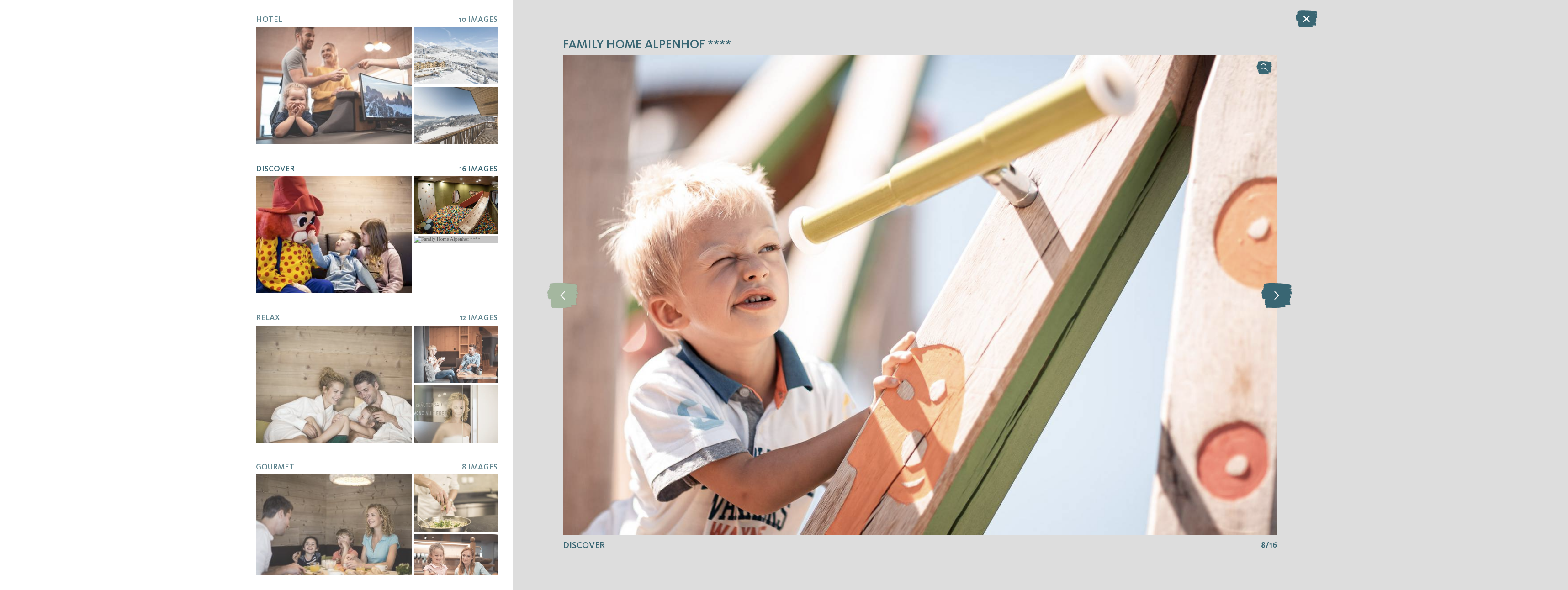
click at [1280, 294] on icon at bounding box center [1276, 294] width 30 height 25
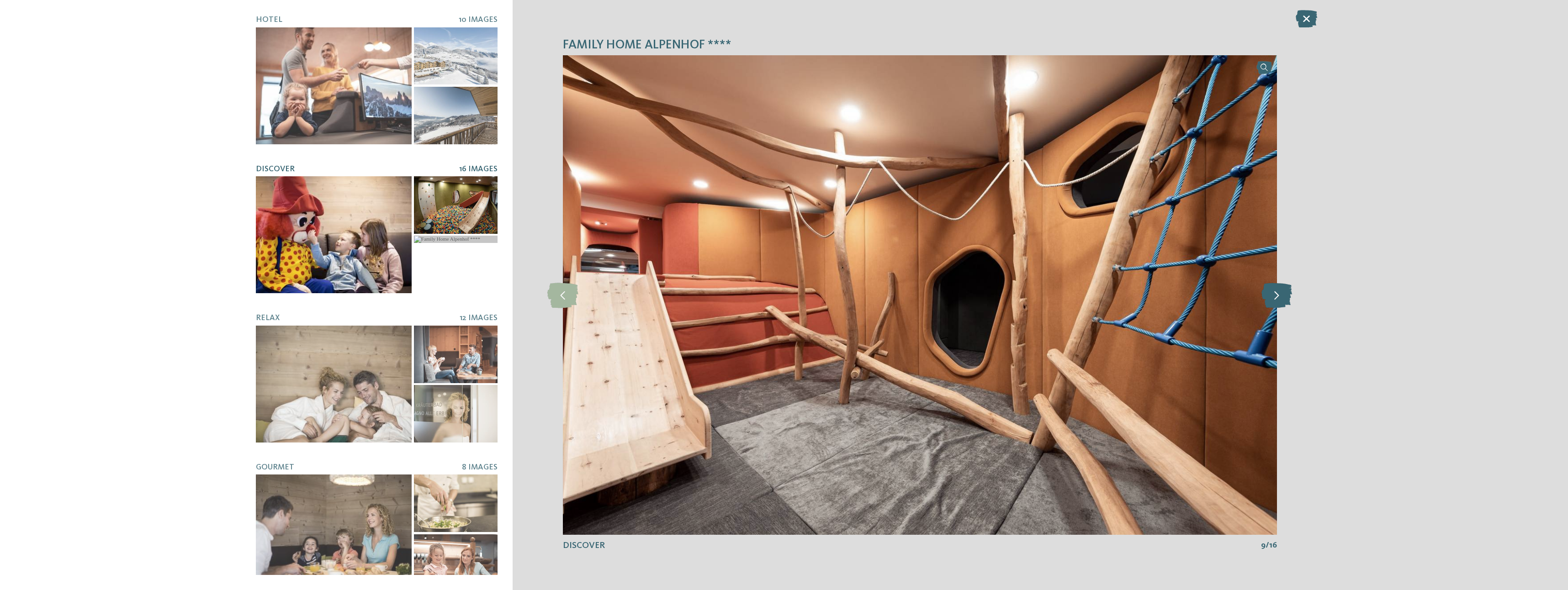
click at [1280, 294] on icon at bounding box center [1276, 294] width 30 height 25
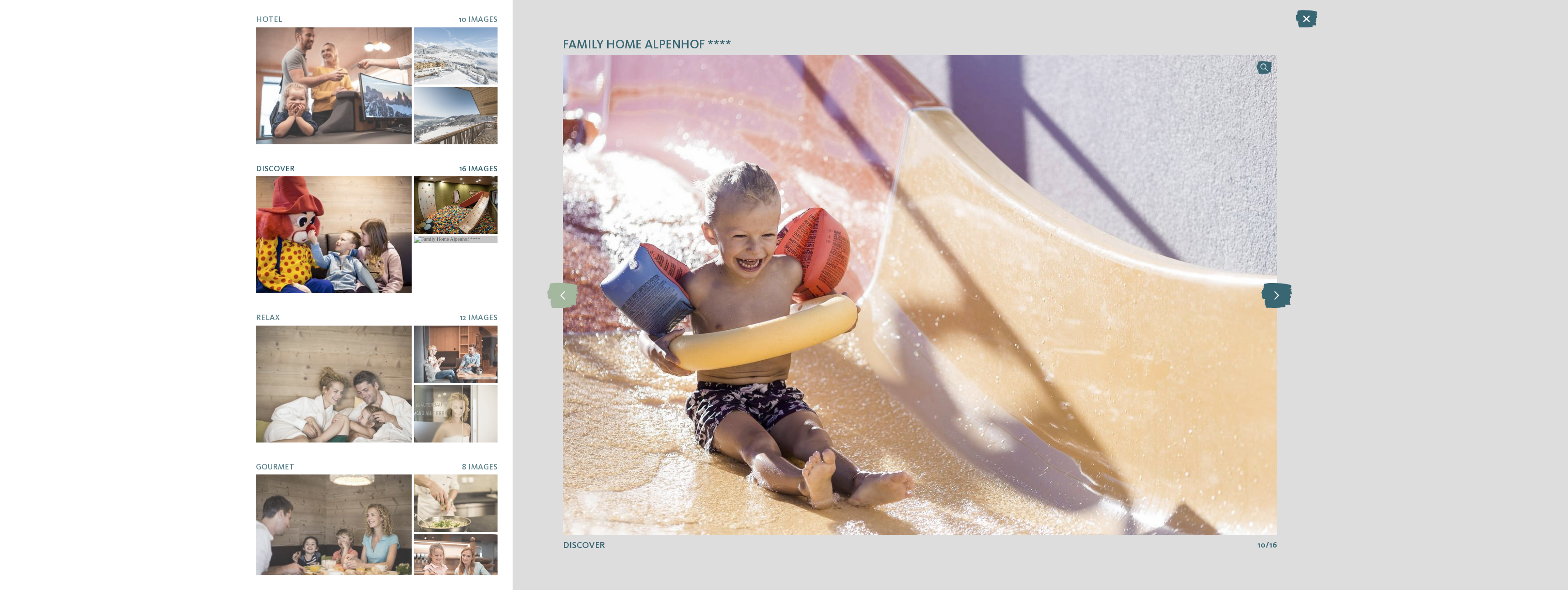
click at [1280, 294] on icon at bounding box center [1276, 294] width 30 height 25
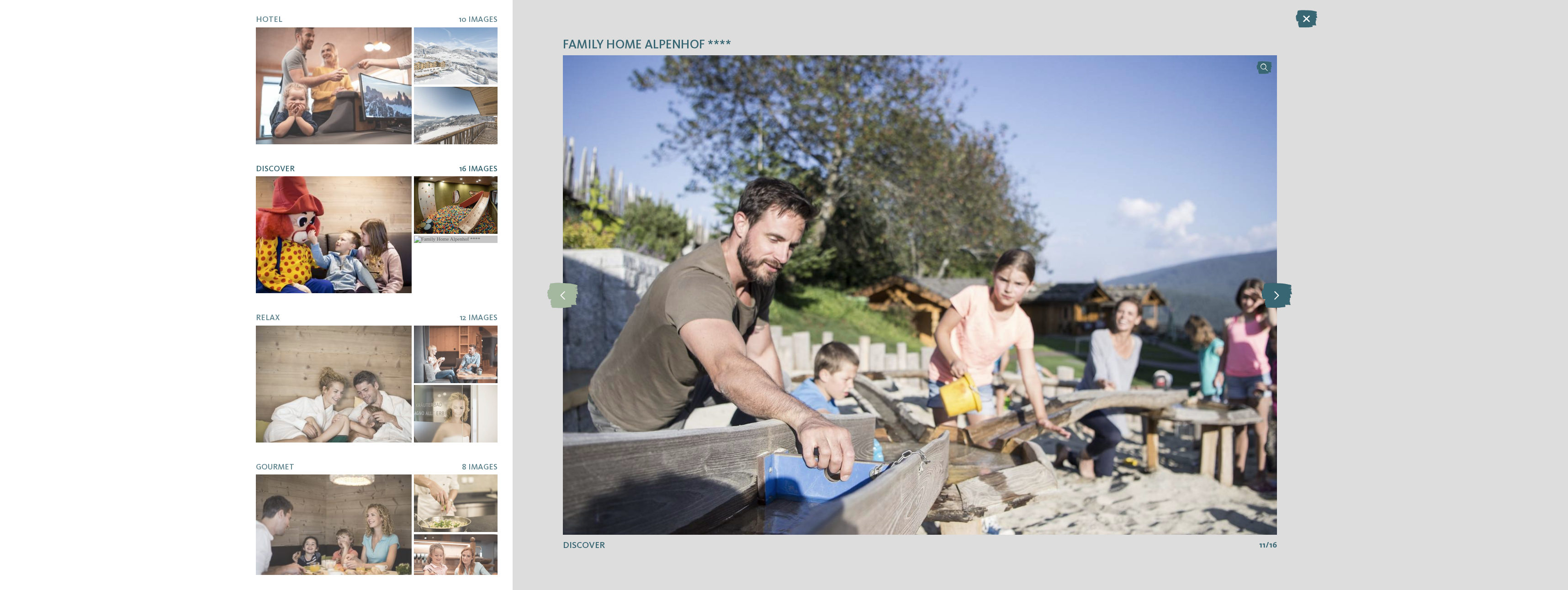
click at [1280, 294] on icon at bounding box center [1276, 294] width 30 height 25
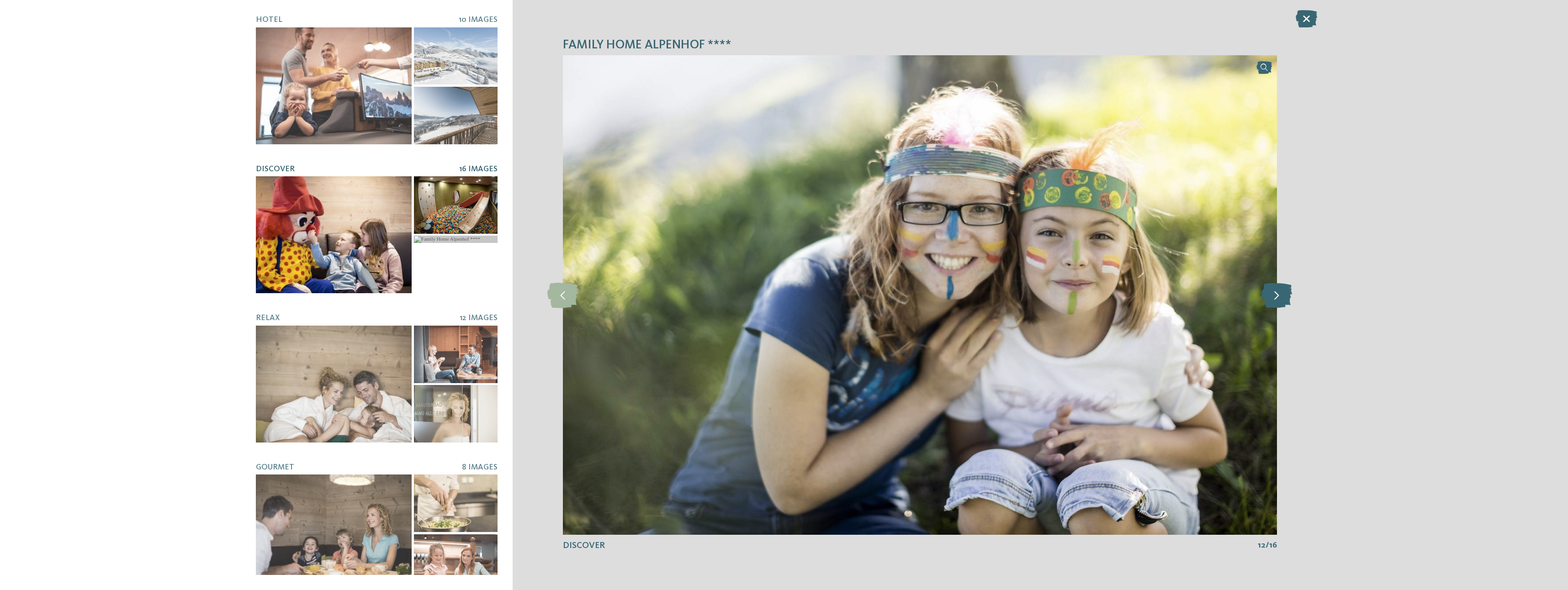
click at [1280, 294] on icon at bounding box center [1276, 294] width 30 height 25
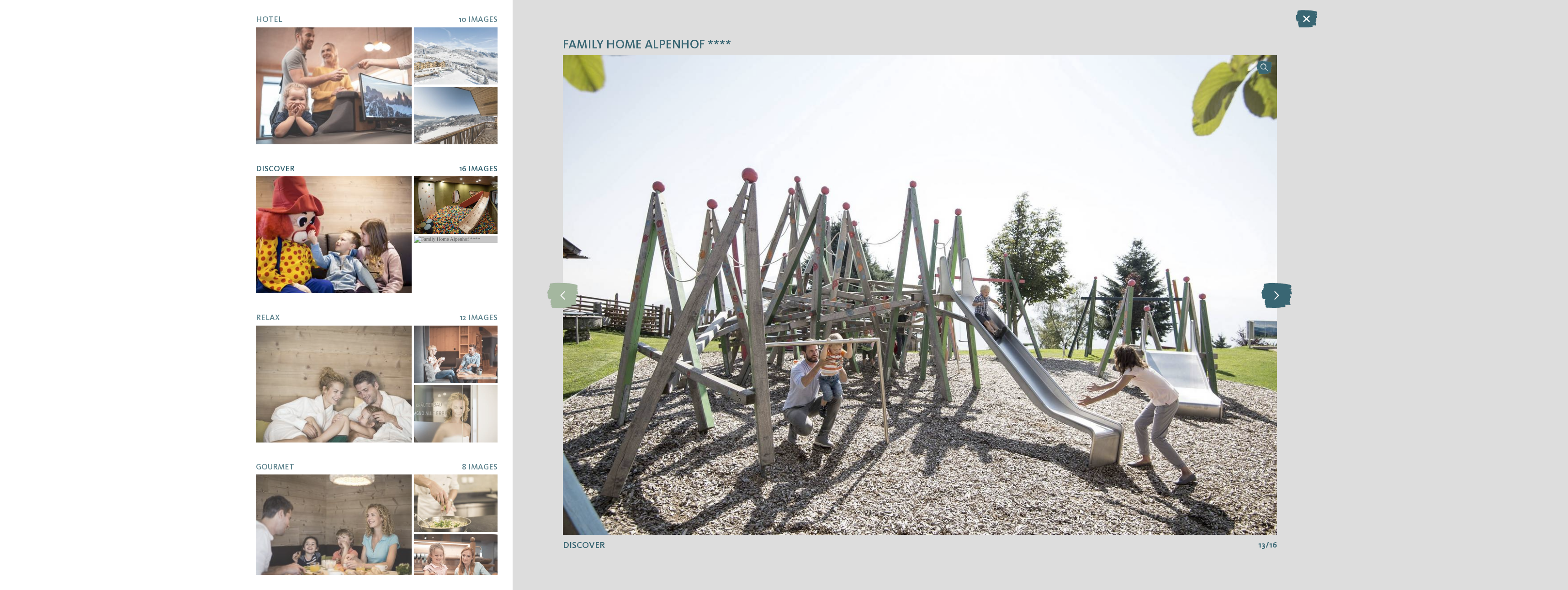
click at [1280, 294] on icon at bounding box center [1276, 294] width 30 height 25
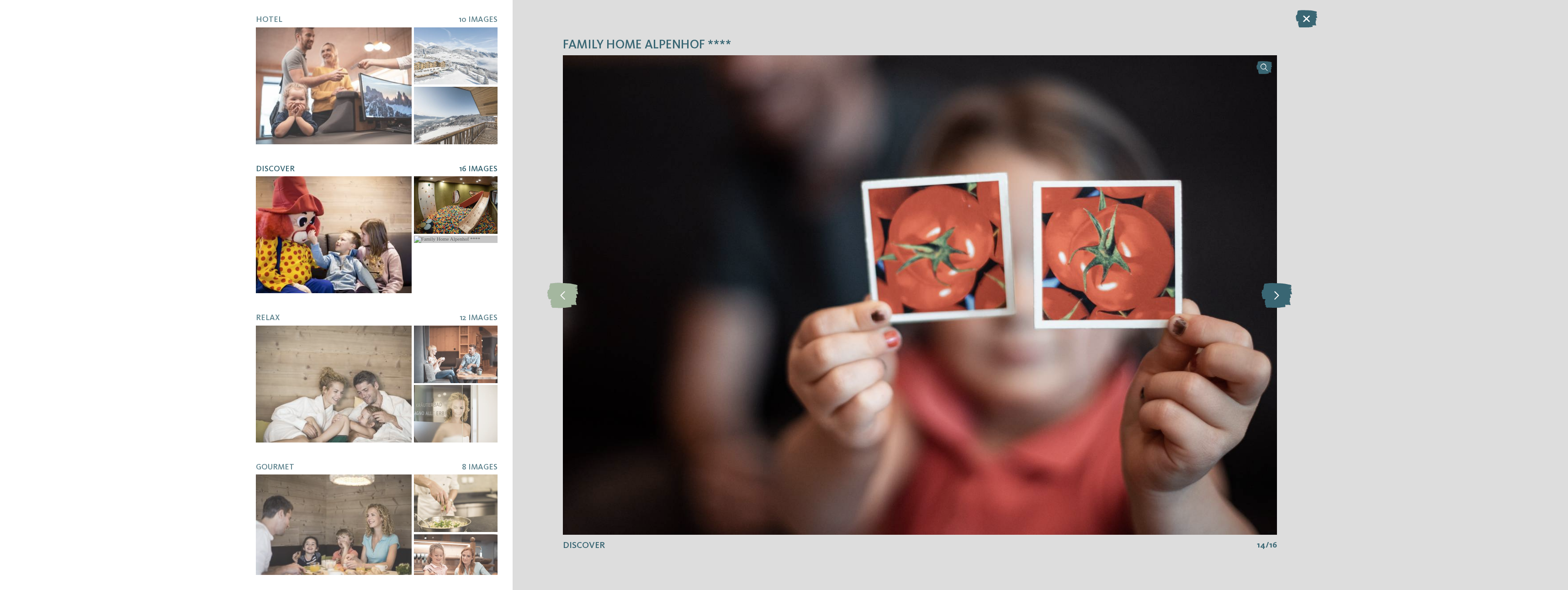
click at [1280, 294] on icon at bounding box center [1276, 294] width 30 height 25
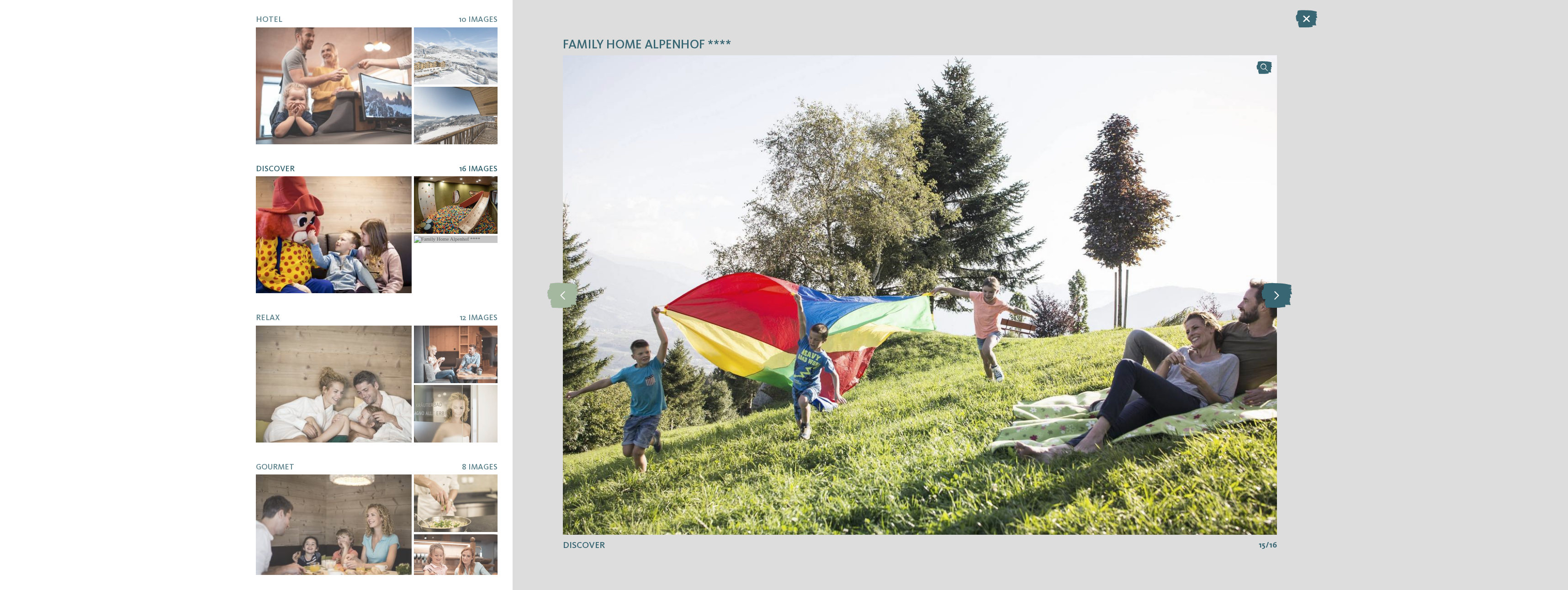
click at [1280, 294] on icon at bounding box center [1276, 294] width 30 height 25
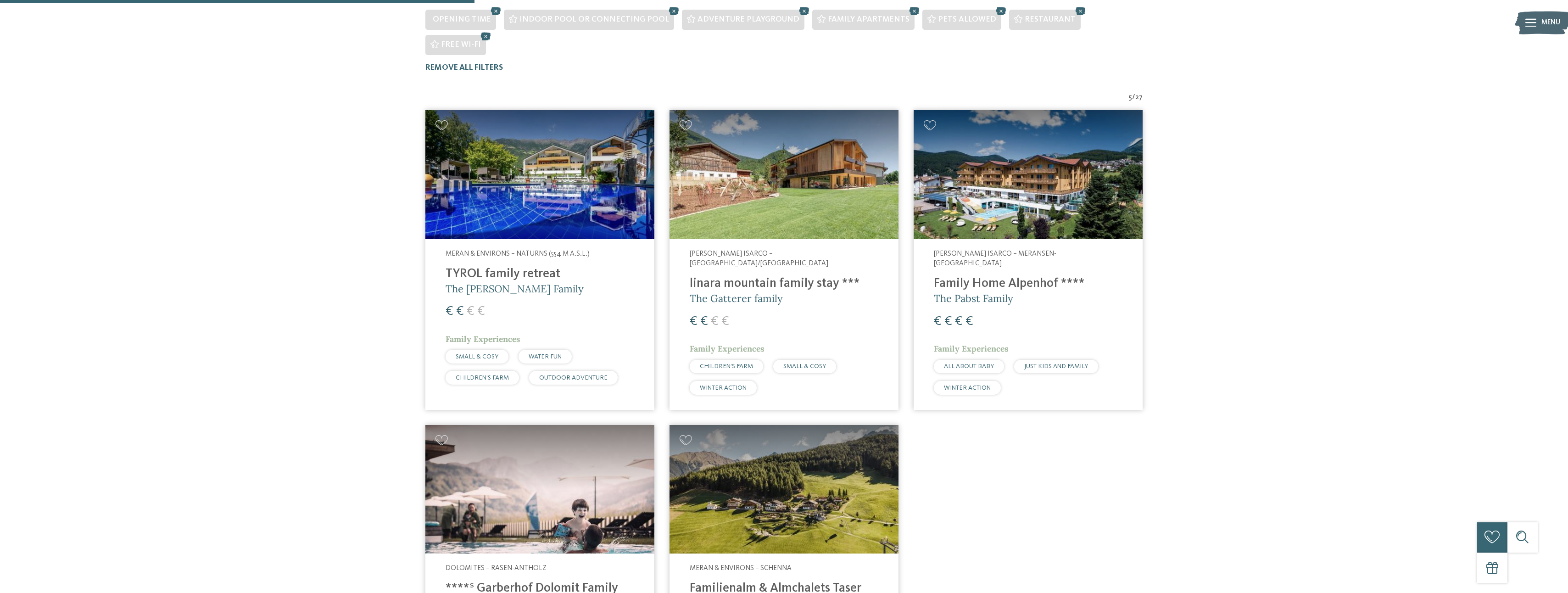
scroll to position [312, 0]
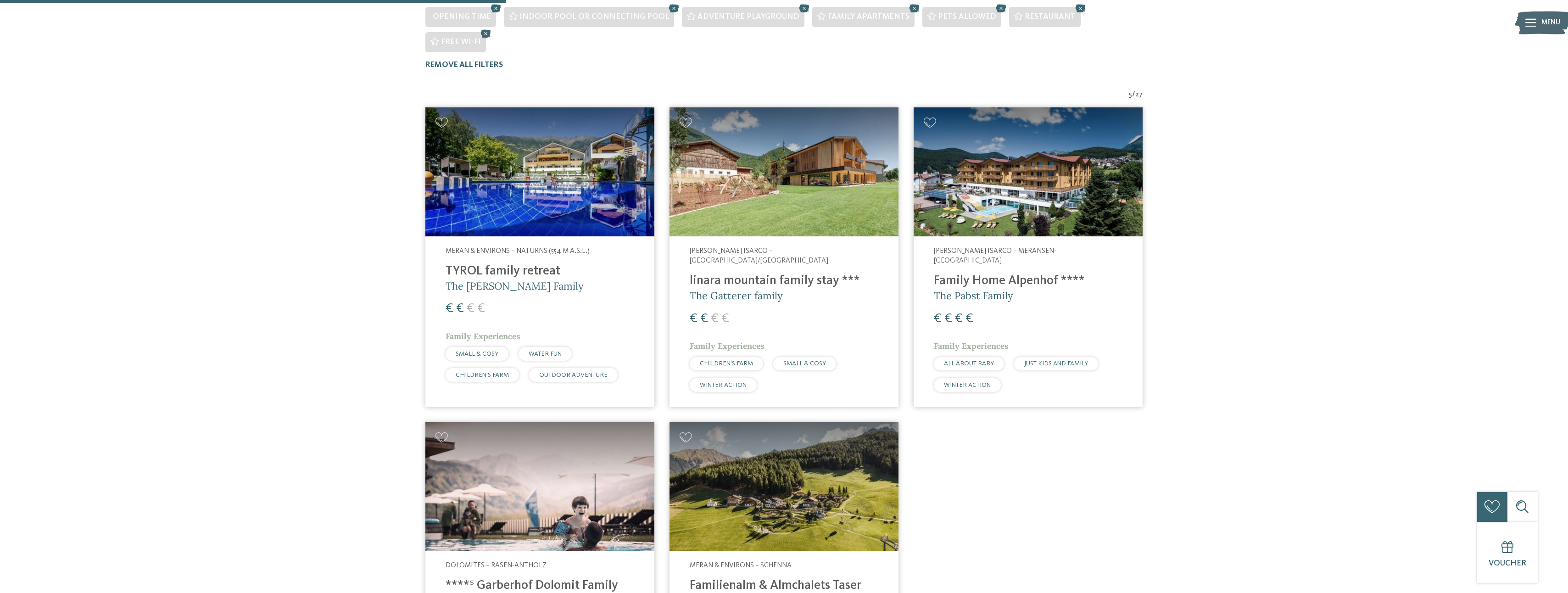
click at [727, 562] on span "Meran & Environs – Schenna" at bounding box center [740, 565] width 102 height 7
click at [743, 578] on h4 "Familienalm & Almchalets Taser Alm" at bounding box center [784, 594] width 188 height 31
